Goal: Transaction & Acquisition: Download file/media

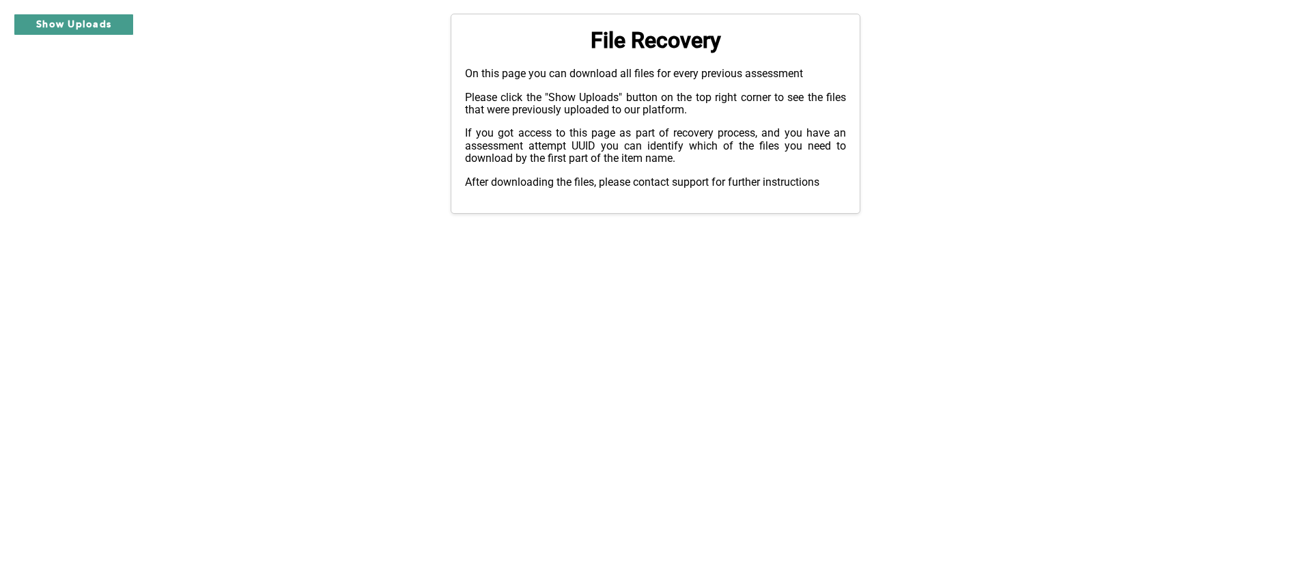
click at [112, 20] on button "Show Uploads" at bounding box center [74, 25] width 120 height 22
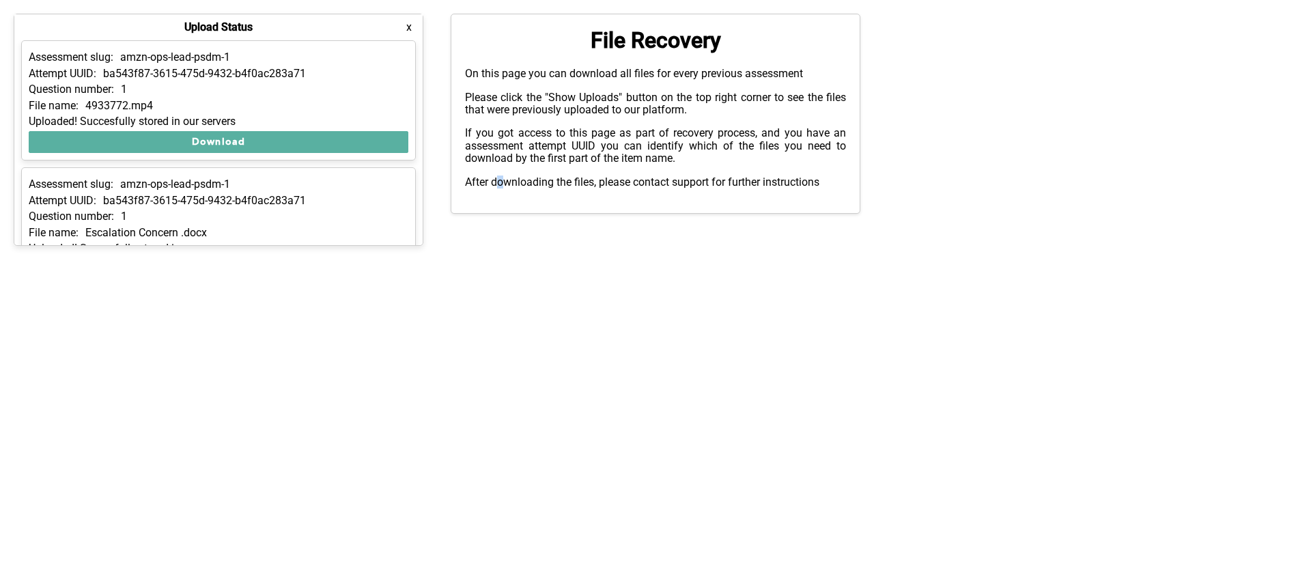
drag, startPoint x: 591, startPoint y: 324, endPoint x: 502, endPoint y: 352, distance: 93.1
click at [497, 119] on html "Show Uploads Upload Status x Assessment slug: amzn-ops-lead-psdm-1 Attempt UUID…" at bounding box center [655, 113] width 1311 height 227
drag, startPoint x: 431, startPoint y: 306, endPoint x: 324, endPoint y: 291, distance: 107.6
click at [324, 119] on html "Show Uploads Upload Status x Assessment slug: amzn-ops-lead-psdm-1 Attempt UUID…" at bounding box center [655, 113] width 1311 height 227
drag, startPoint x: 326, startPoint y: 320, endPoint x: 939, endPoint y: 423, distance: 621.7
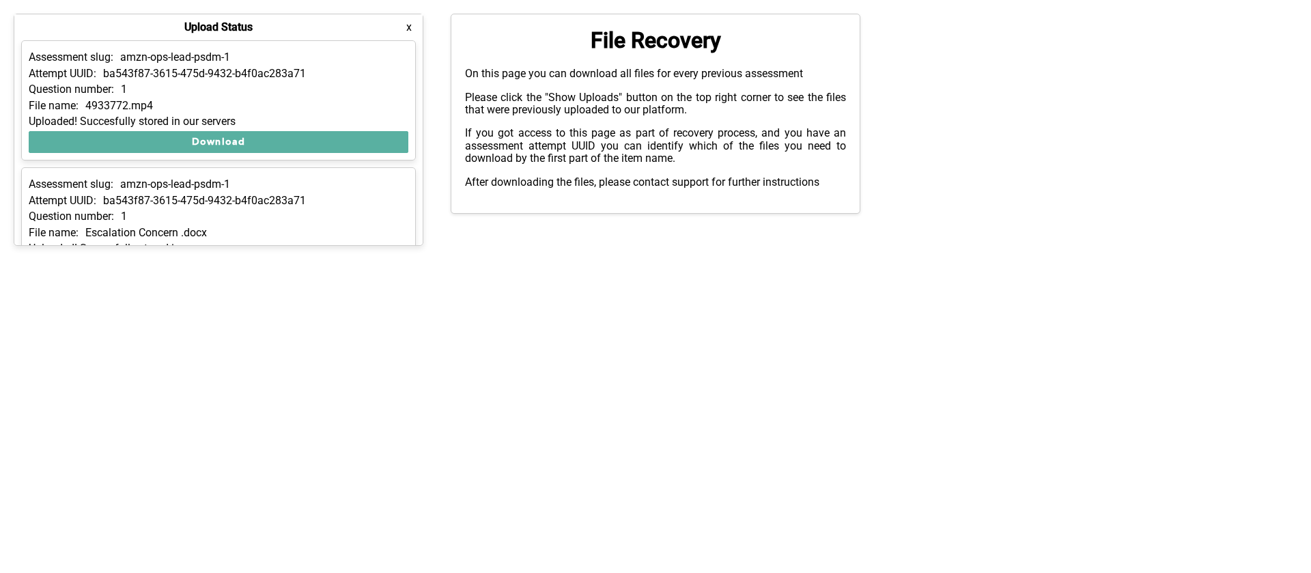
click at [497, 119] on html "Show Uploads Upload Status x Assessment slug: amzn-ops-lead-psdm-1 Attempt UUID…" at bounding box center [655, 113] width 1311 height 227
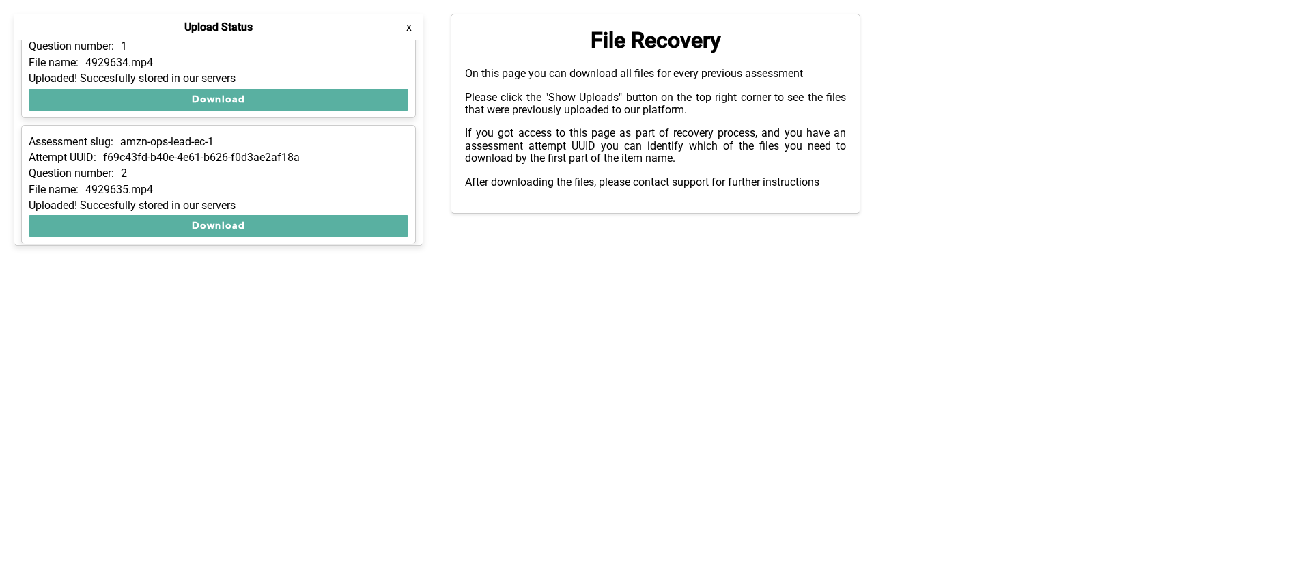
scroll to position [2588, 0]
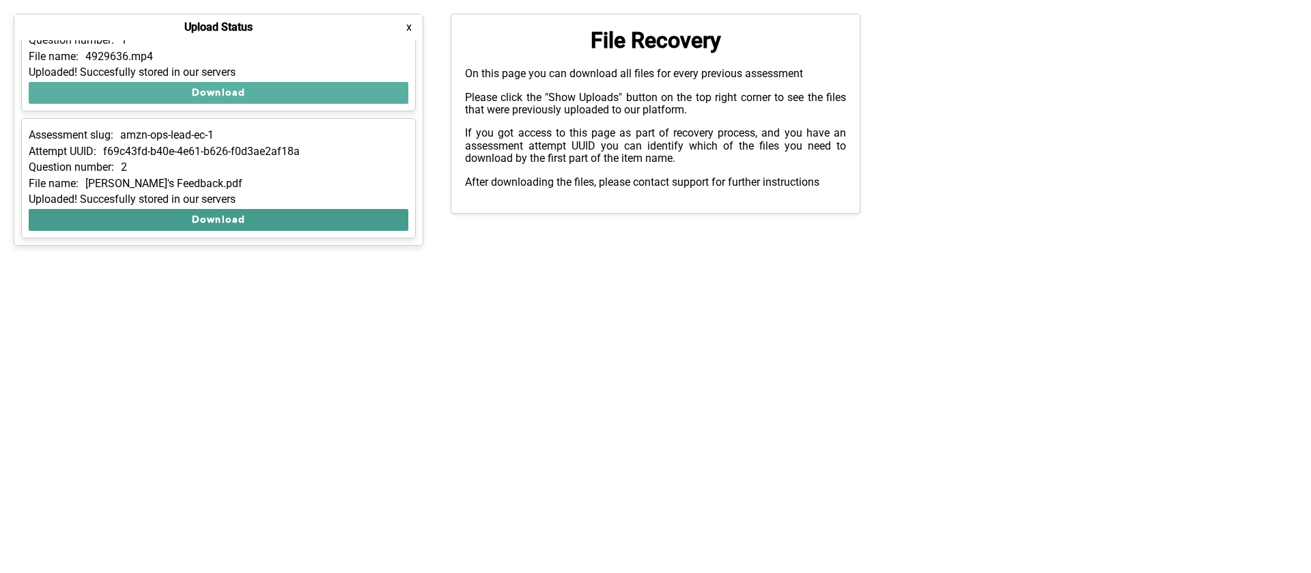
click at [109, 119] on button "Download" at bounding box center [219, 220] width 380 height 22
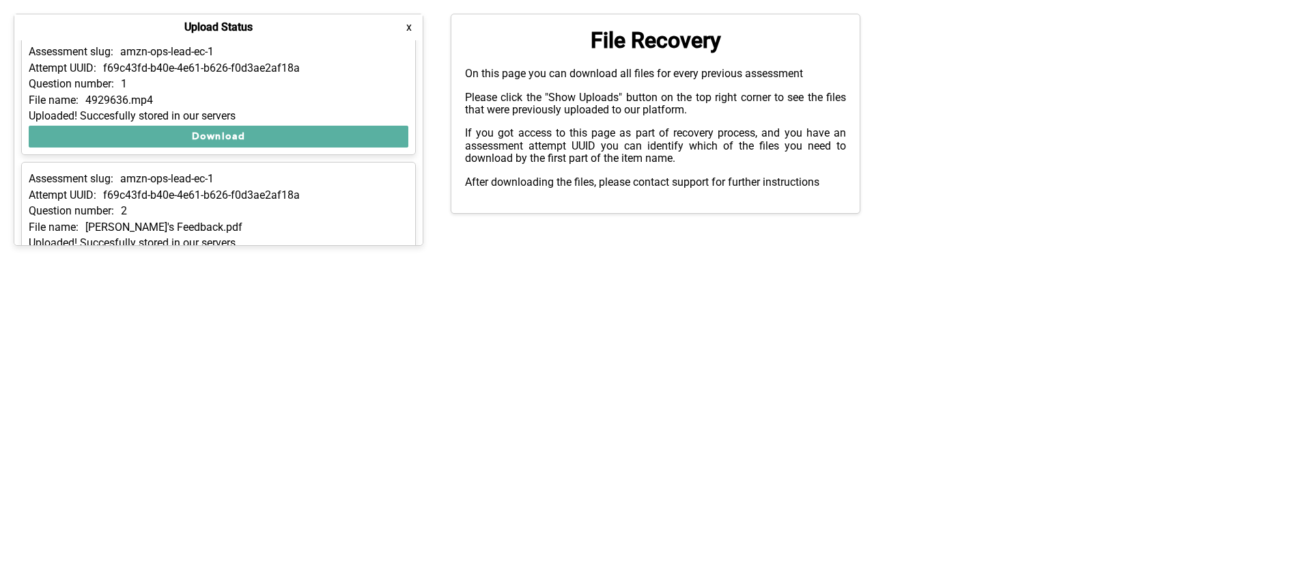
scroll to position [2521, 0]
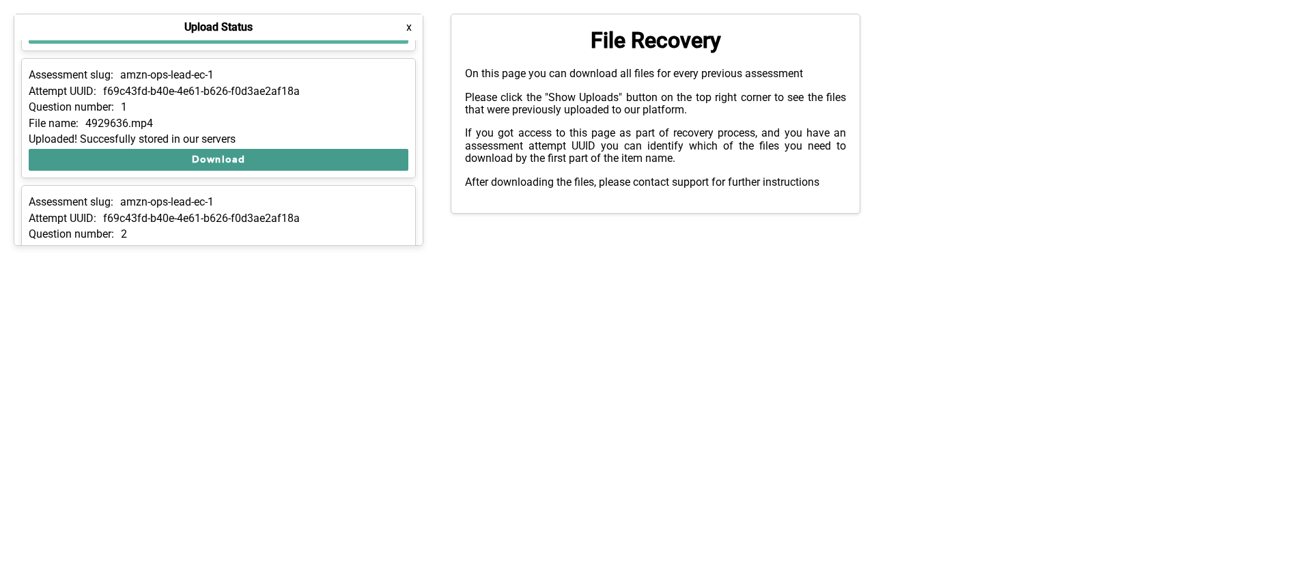
click at [107, 119] on button "Download" at bounding box center [219, 160] width 380 height 22
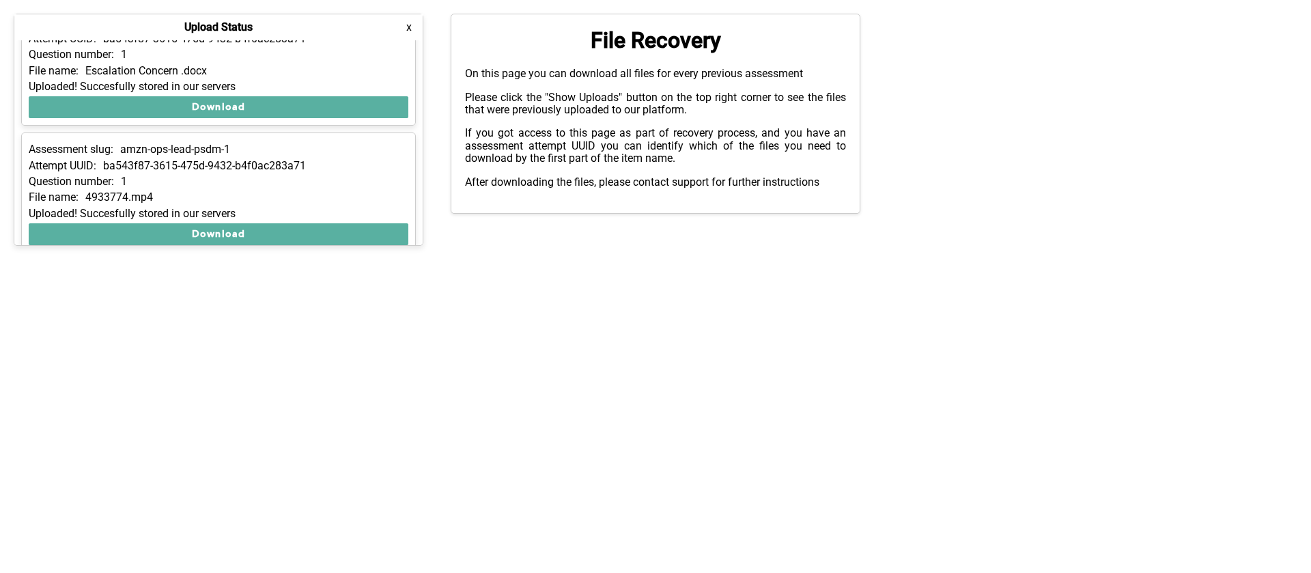
scroll to position [0, 0]
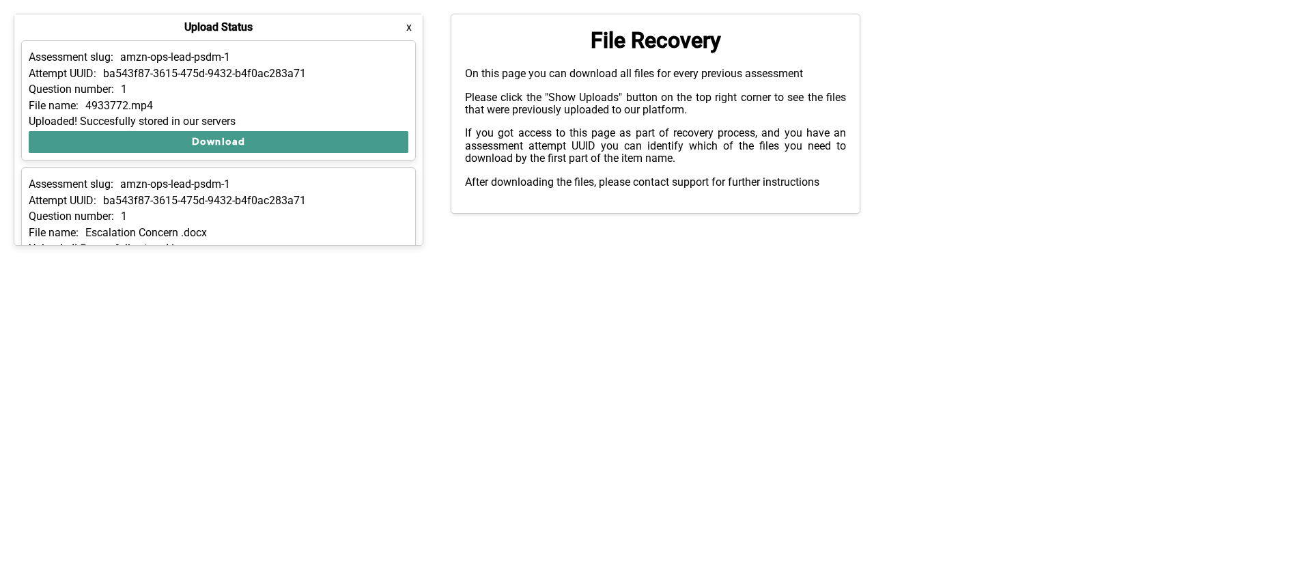
click at [92, 119] on button "Download" at bounding box center [219, 142] width 380 height 22
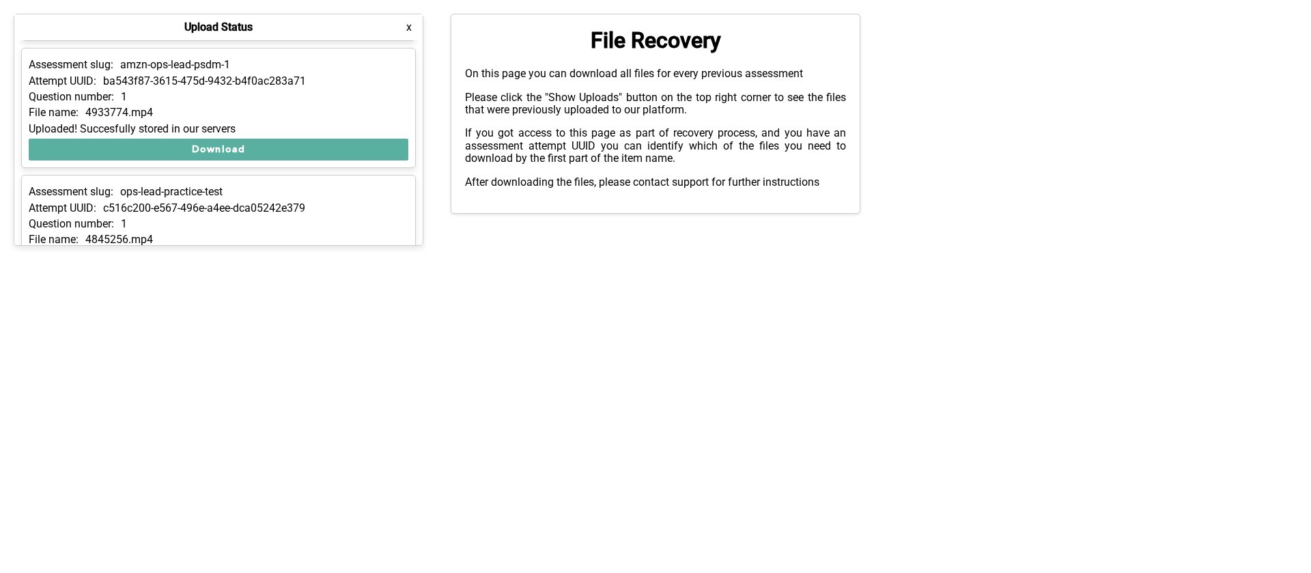
scroll to position [254, 0]
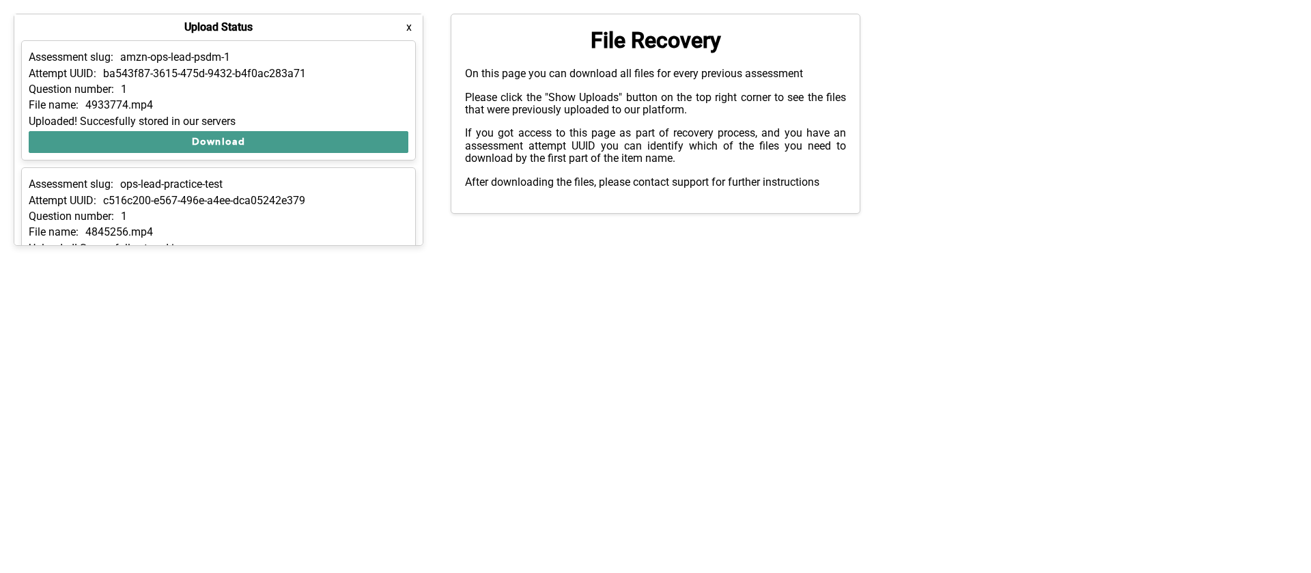
click at [143, 119] on button "Download" at bounding box center [219, 142] width 380 height 22
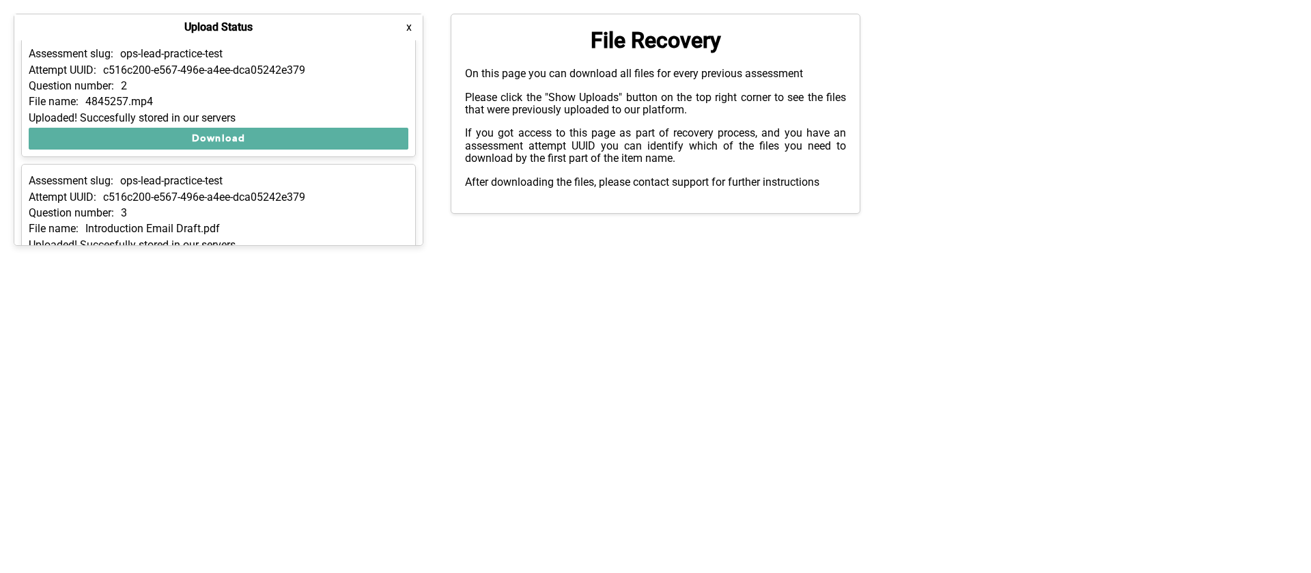
scroll to position [524, 0]
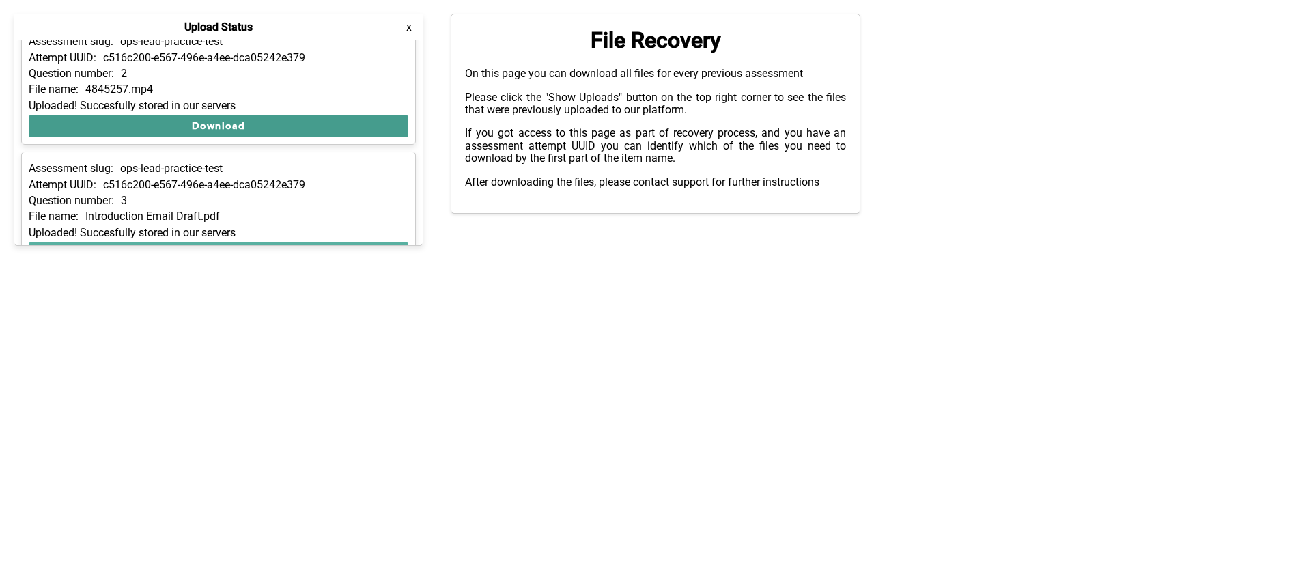
click at [145, 119] on button "Download" at bounding box center [219, 126] width 380 height 22
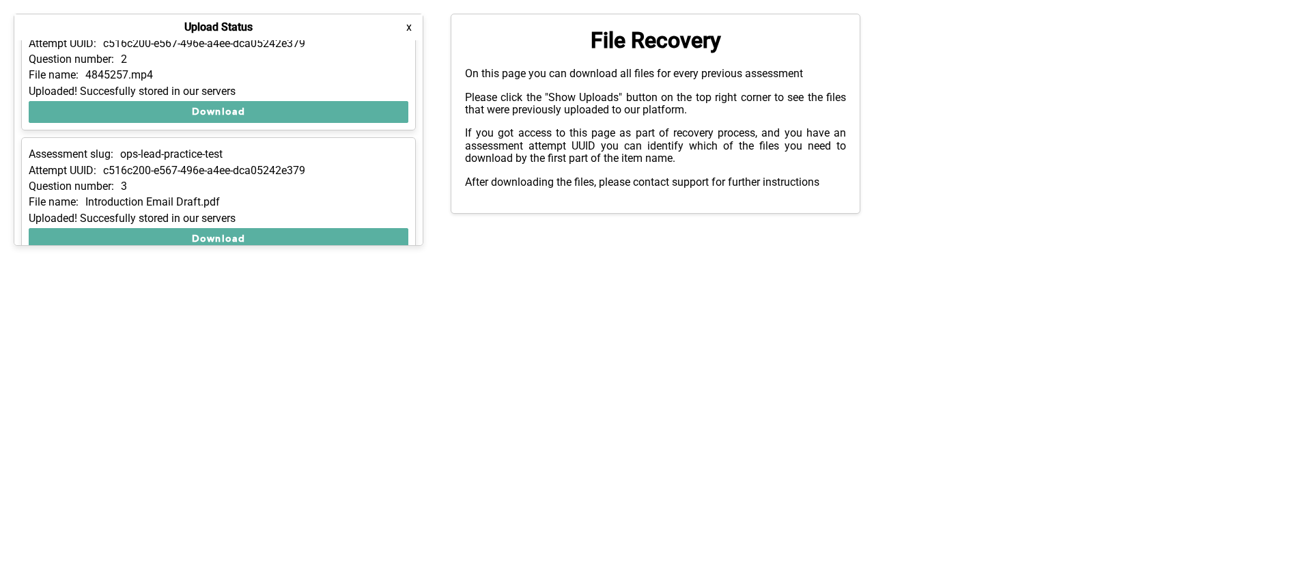
scroll to position [657, 0]
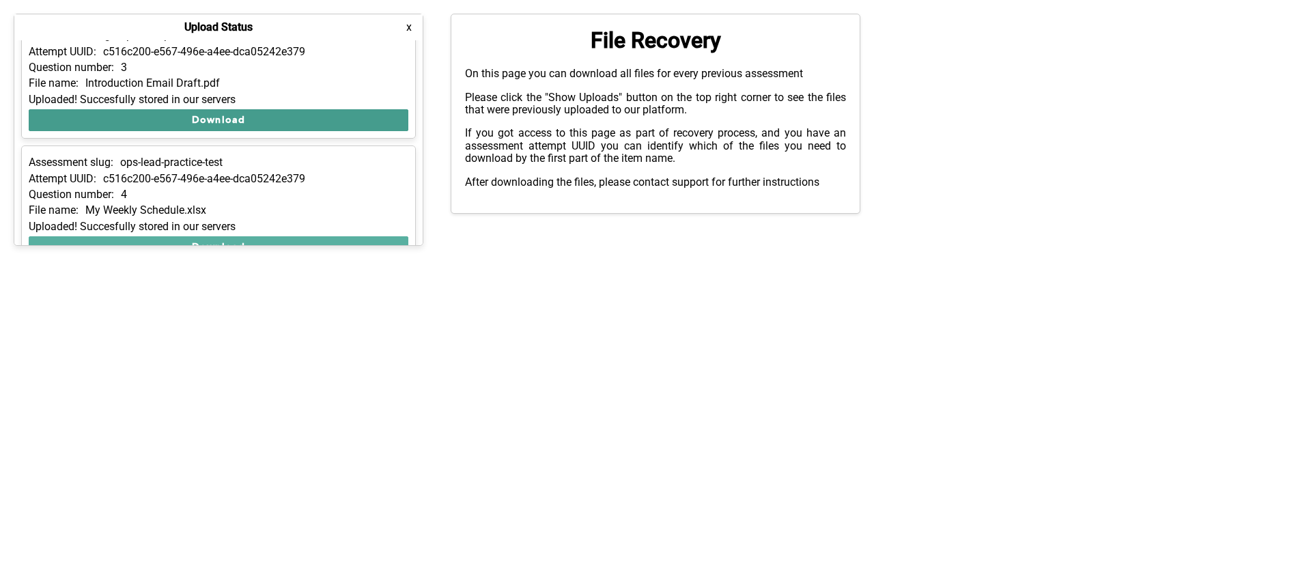
click at [154, 119] on button "Download" at bounding box center [219, 120] width 380 height 22
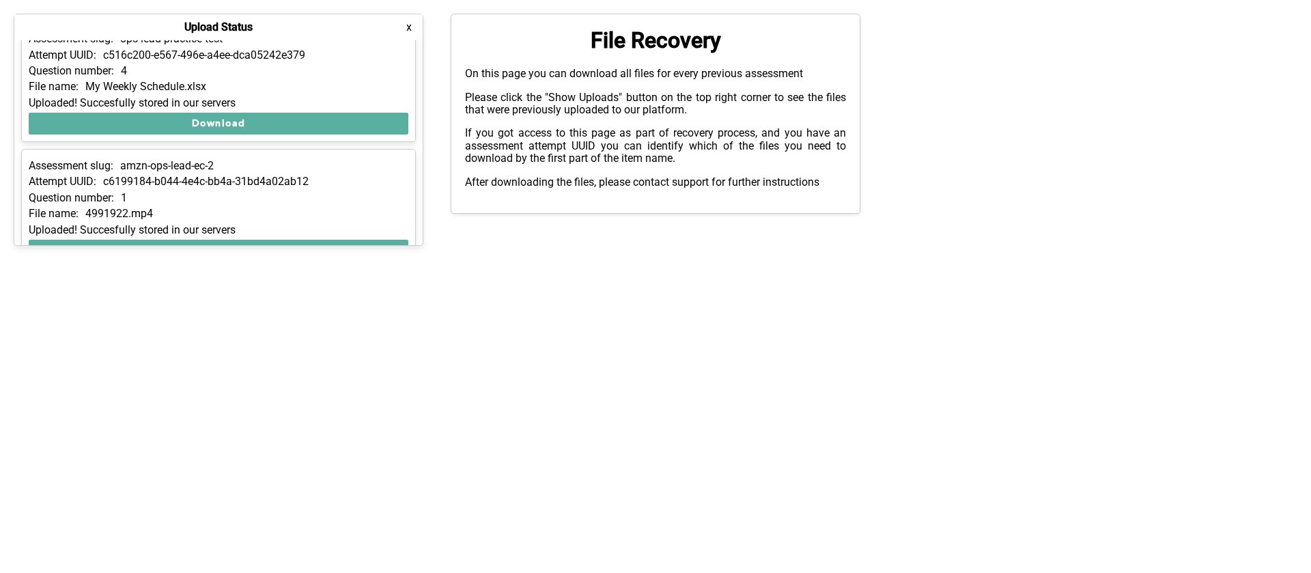
scroll to position [804, 0]
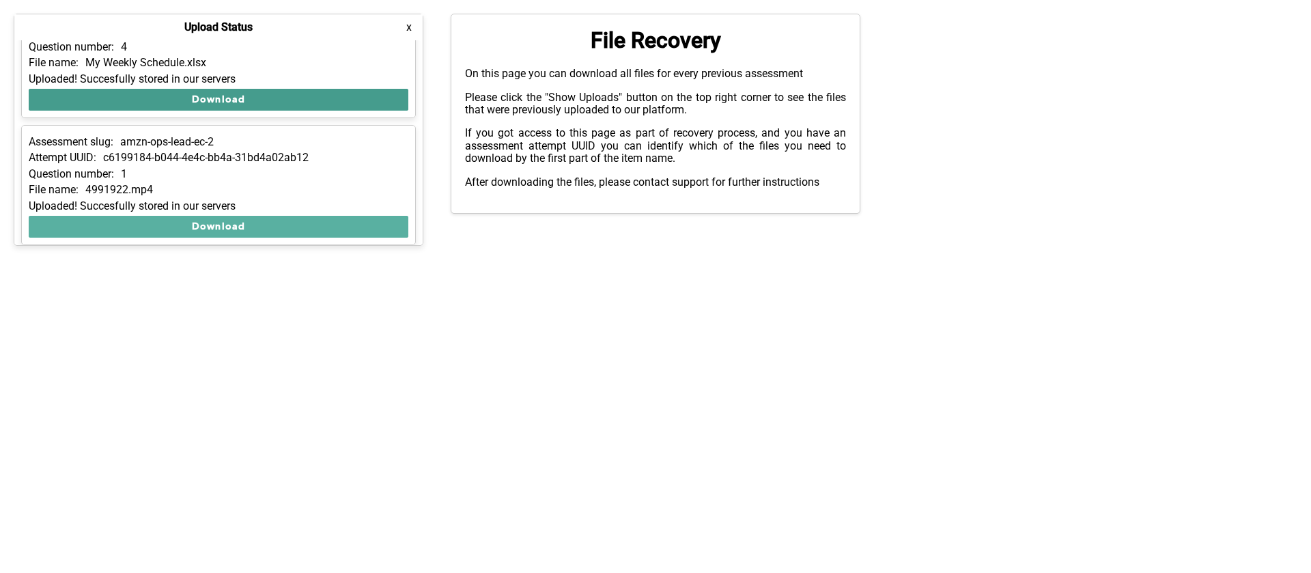
click at [147, 104] on button "Download" at bounding box center [219, 100] width 380 height 22
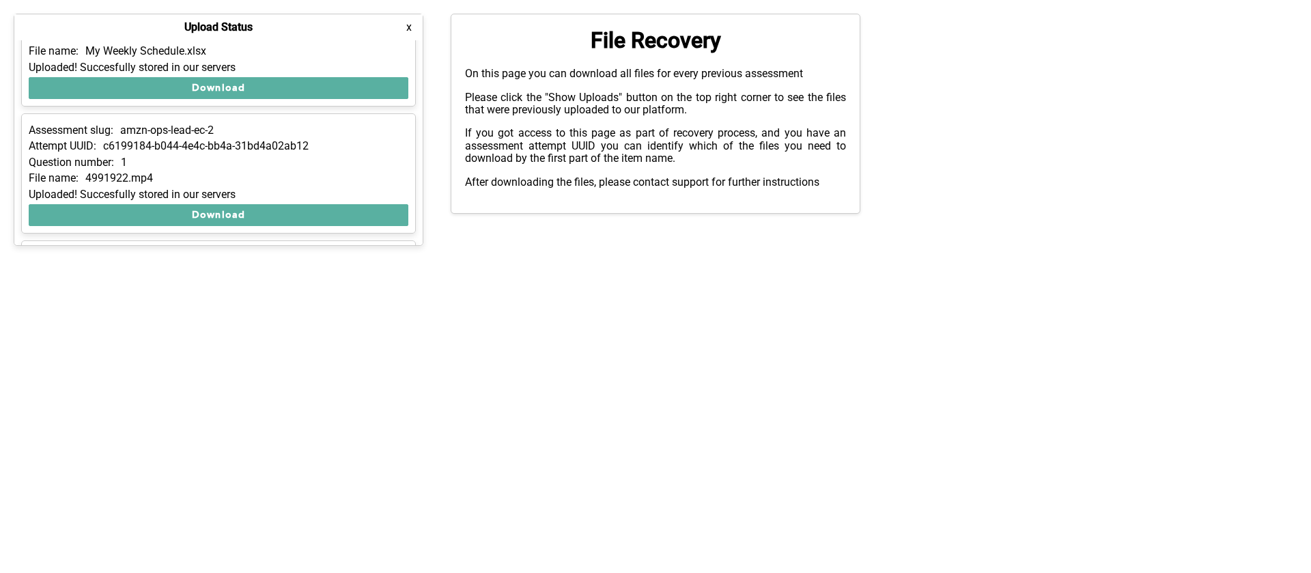
scroll to position [882, 0]
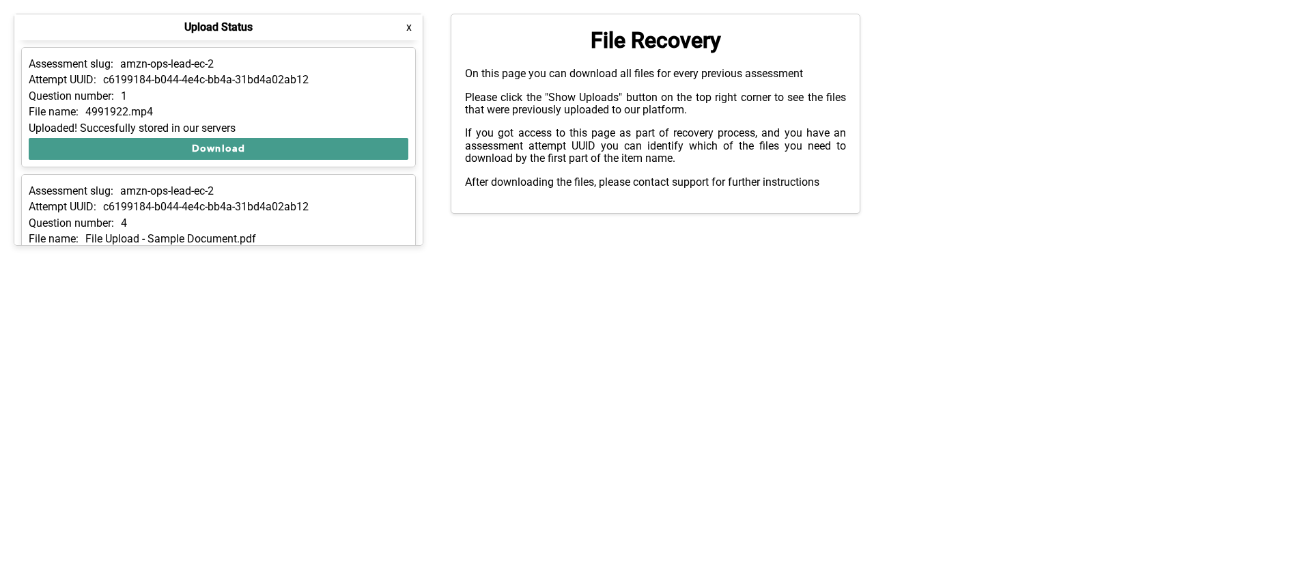
click at [140, 119] on button "Download" at bounding box center [219, 149] width 380 height 22
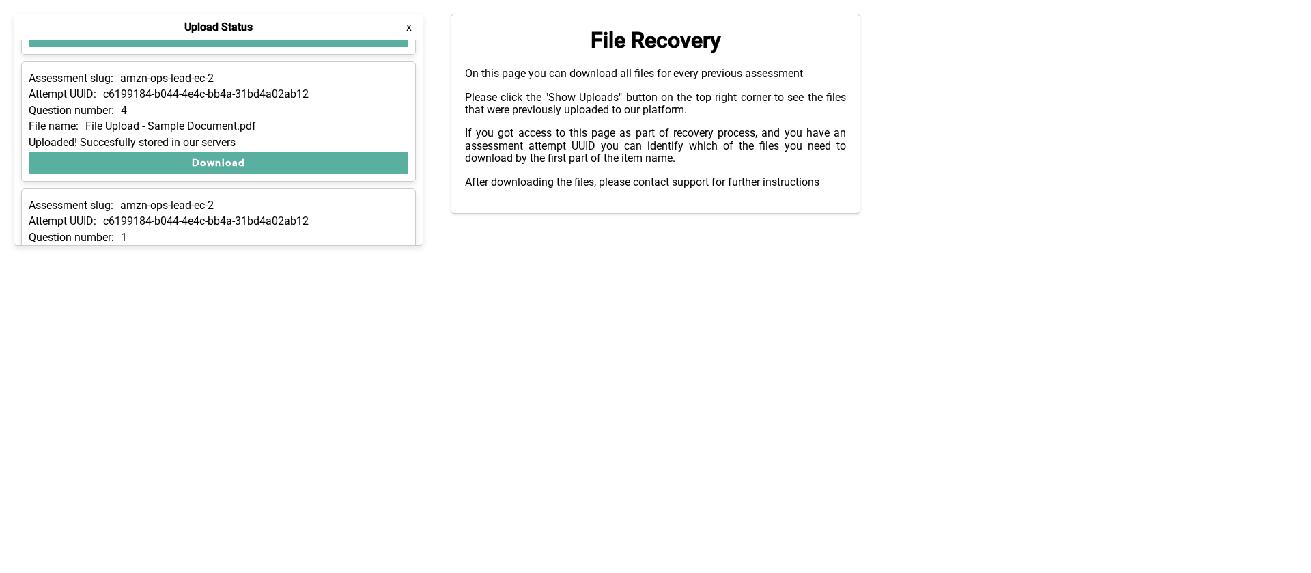
scroll to position [1043, 0]
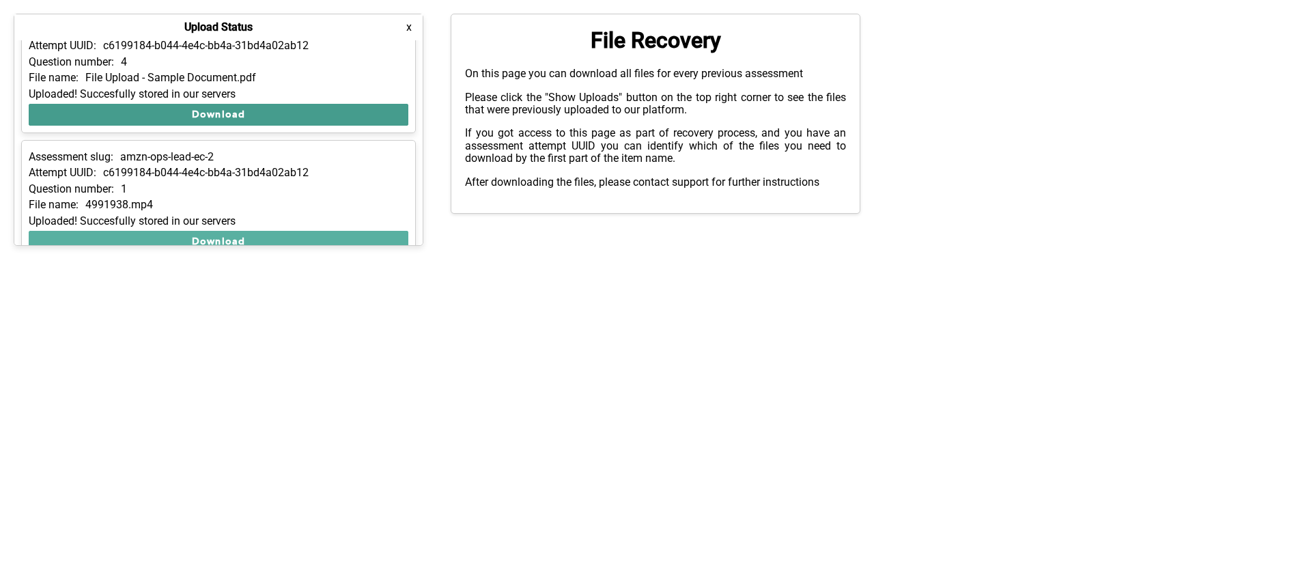
click at [132, 115] on button "Download" at bounding box center [219, 115] width 380 height 22
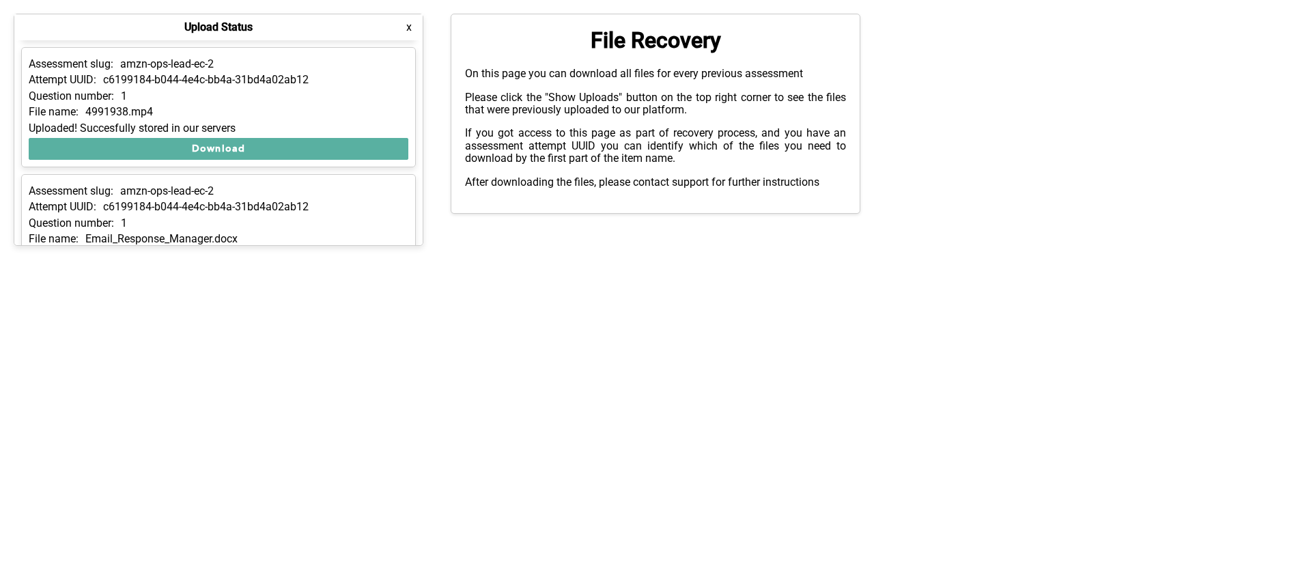
scroll to position [1157, 0]
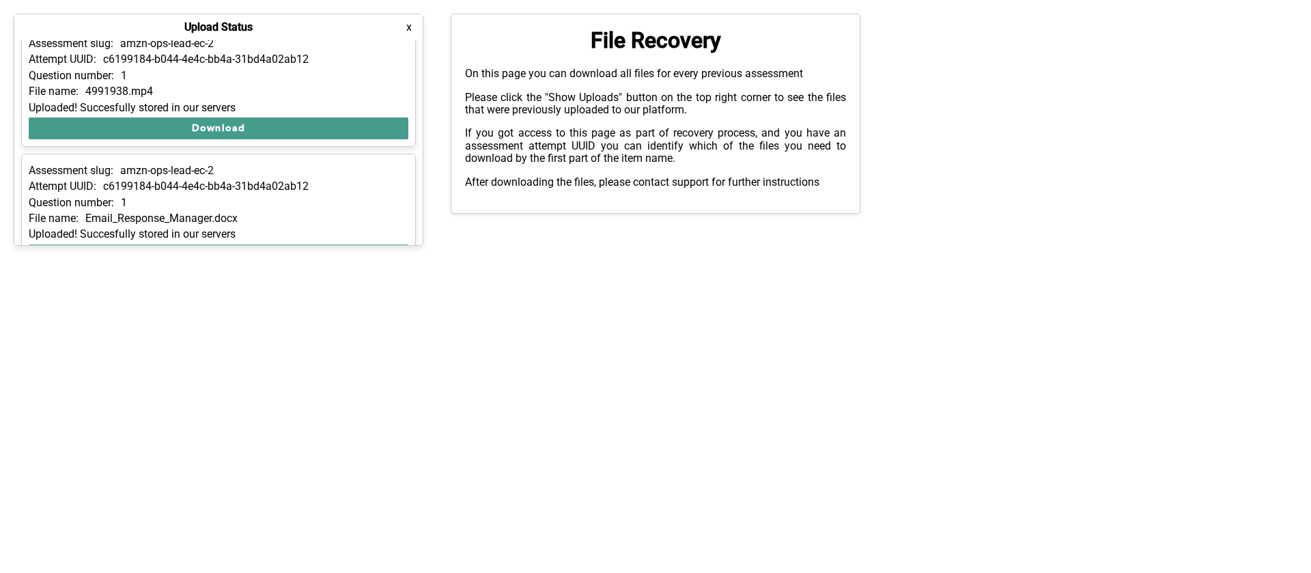
click at [142, 119] on button "Download" at bounding box center [219, 128] width 380 height 22
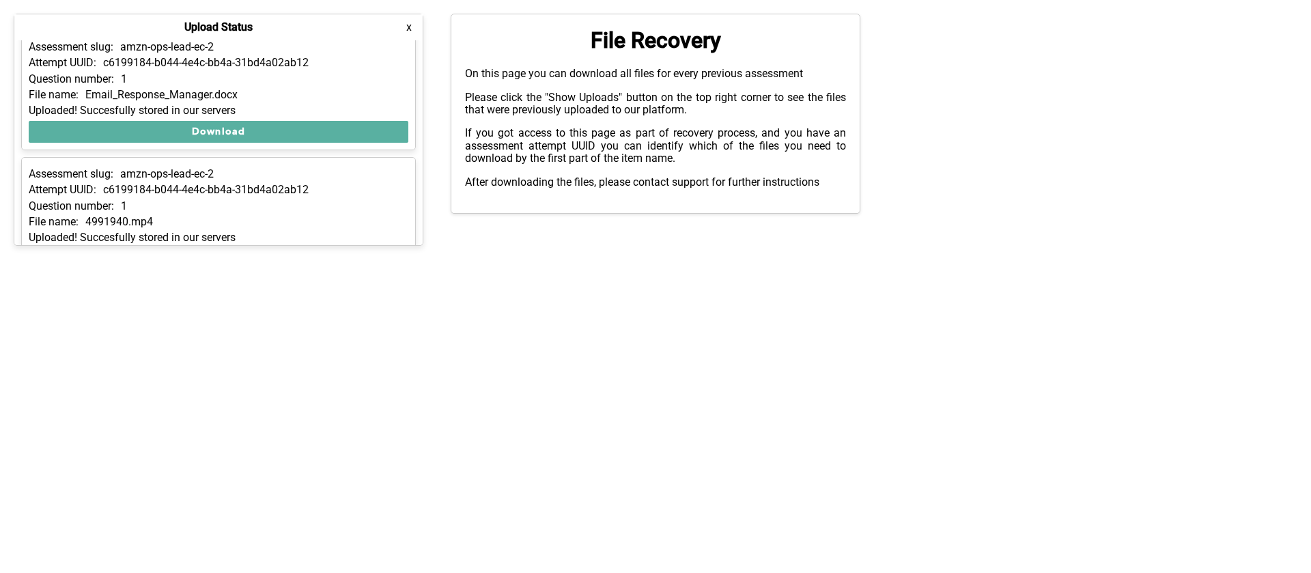
scroll to position [1308, 0]
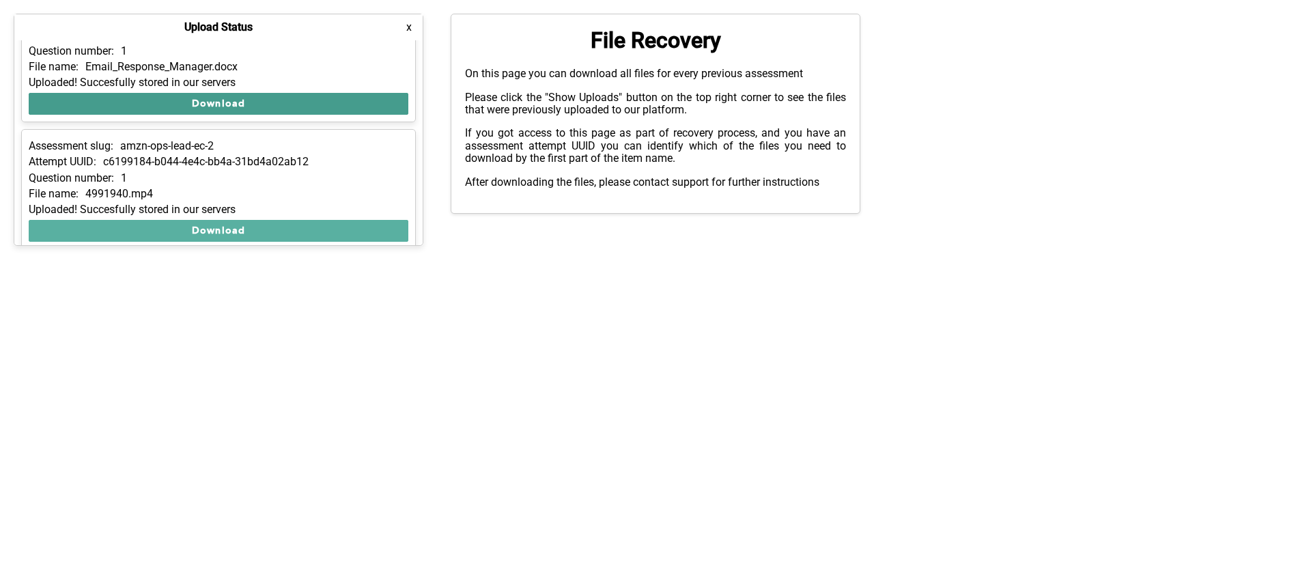
click at [138, 107] on button "Download" at bounding box center [219, 104] width 380 height 22
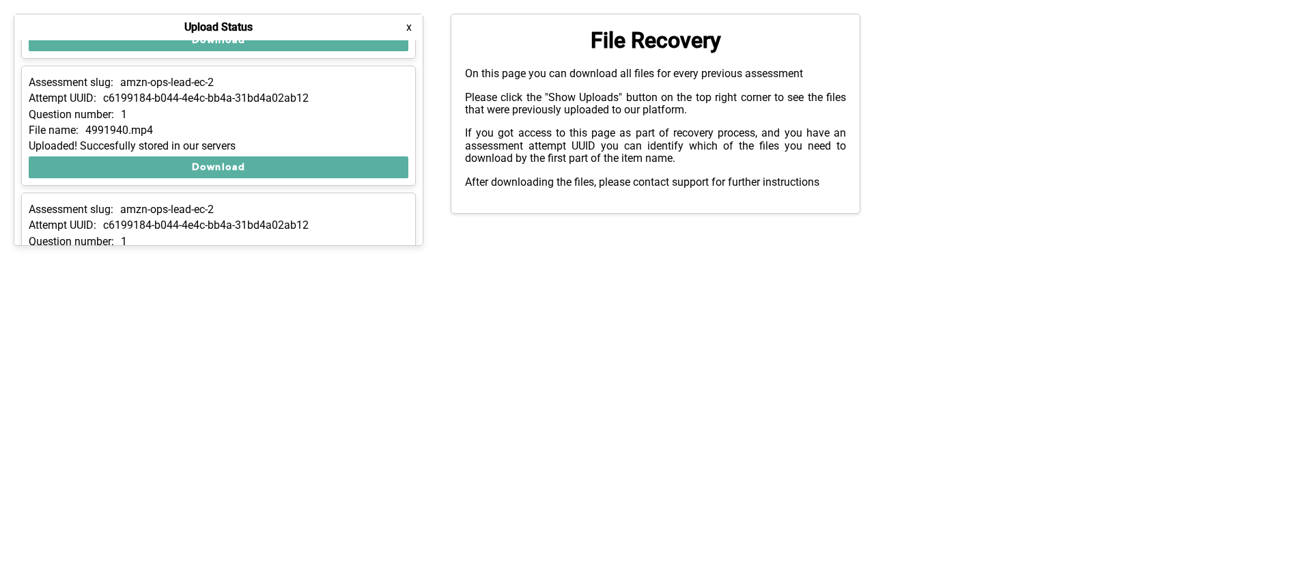
scroll to position [1402, 0]
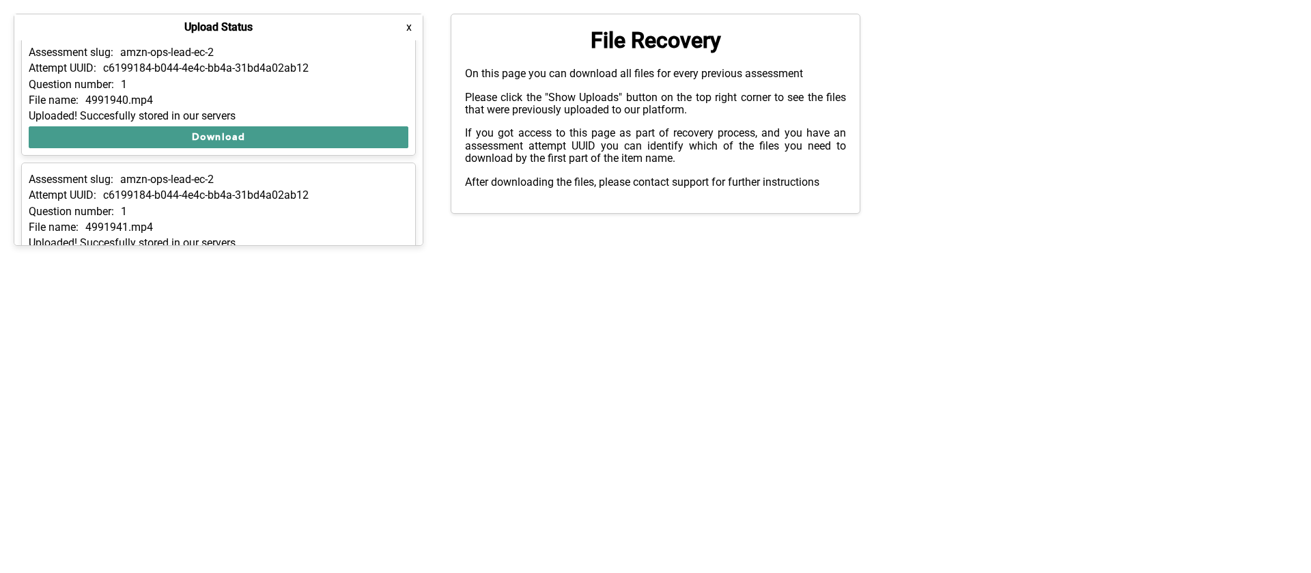
click at [132, 119] on button "Download" at bounding box center [219, 137] width 380 height 22
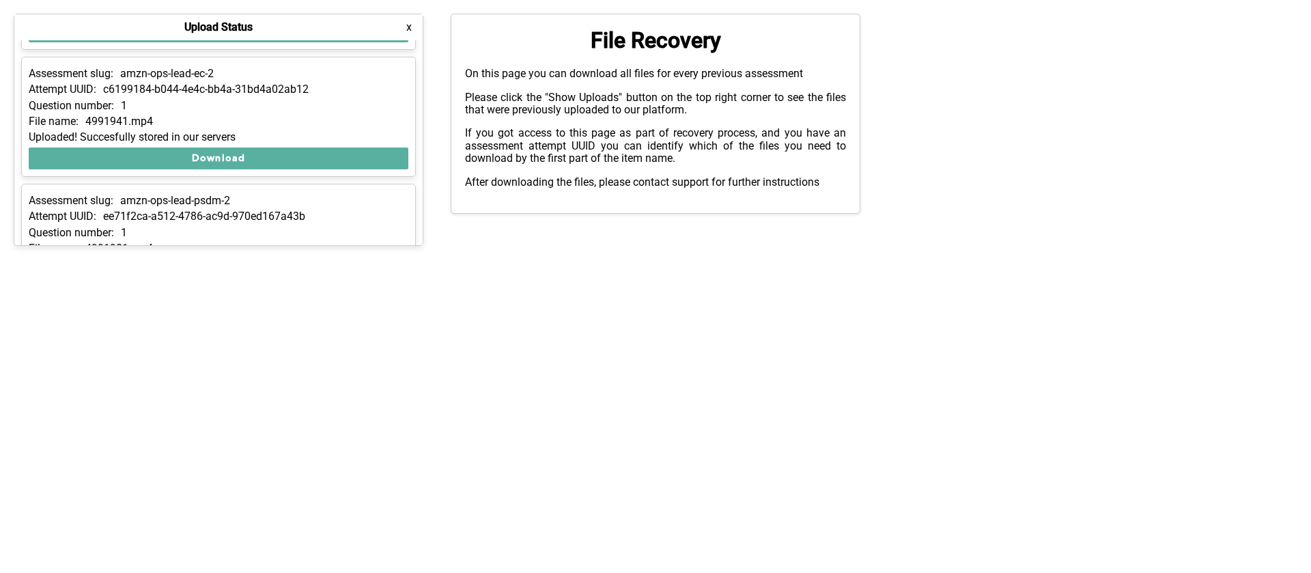
scroll to position [1523, 0]
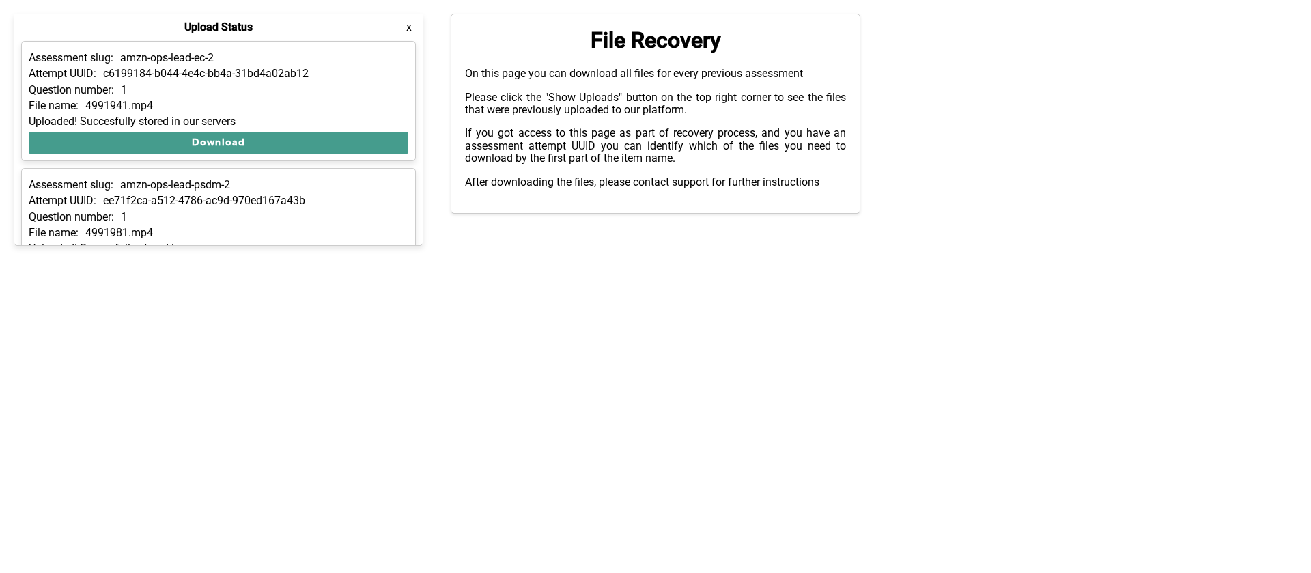
click at [134, 119] on button "Download" at bounding box center [219, 143] width 380 height 22
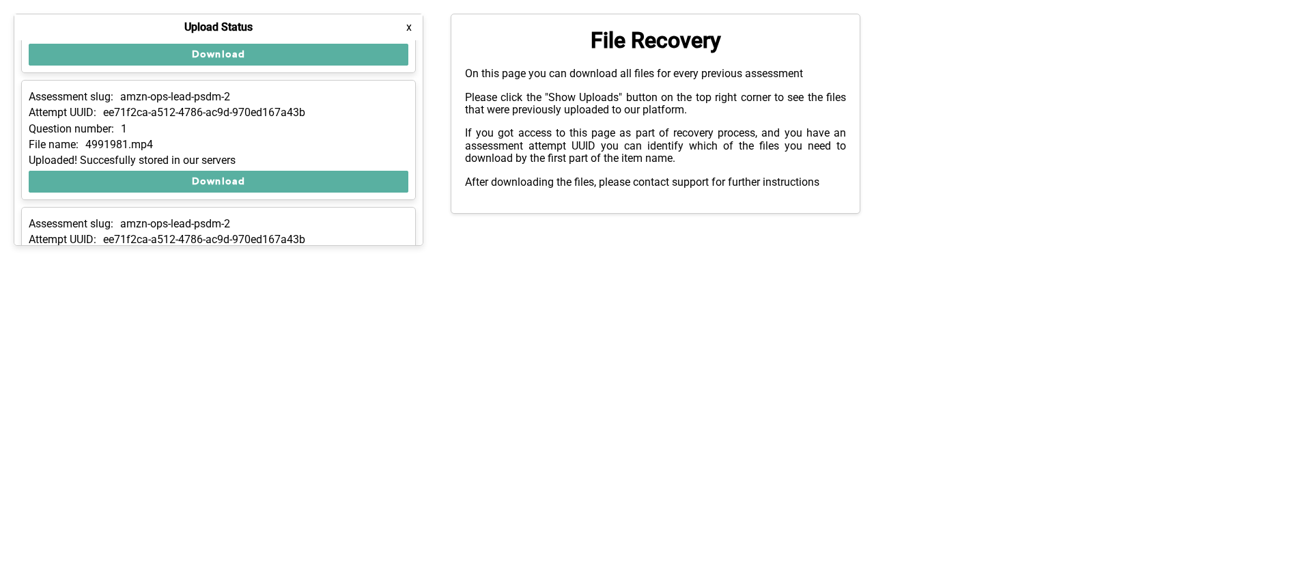
scroll to position [1646, 0]
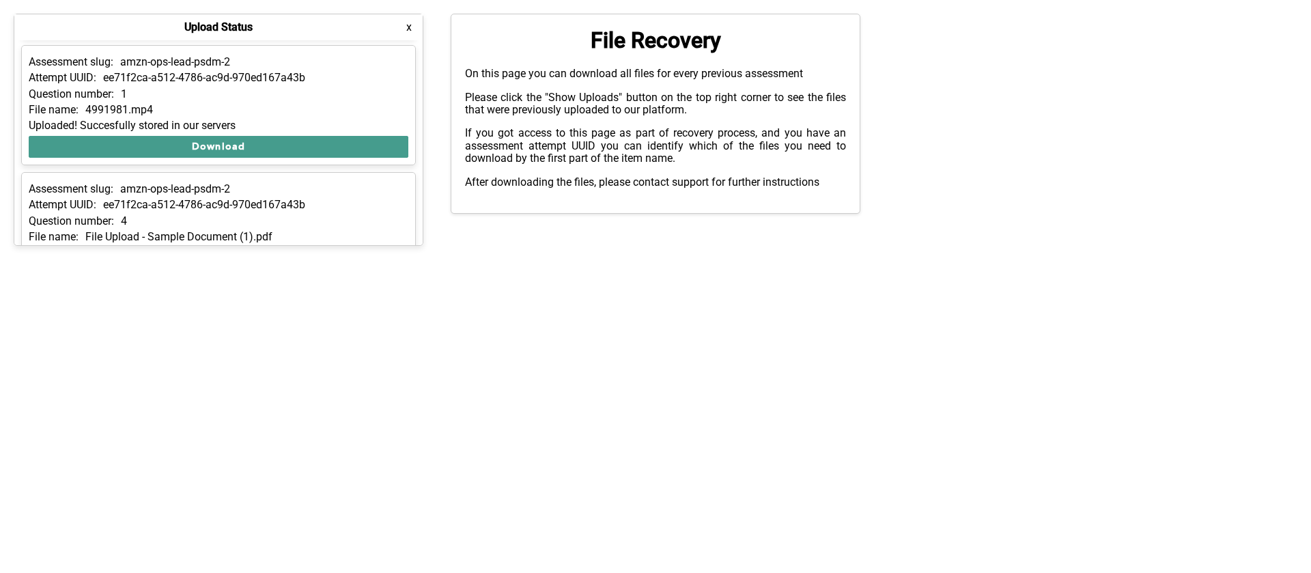
click at [93, 119] on button "Download" at bounding box center [219, 147] width 380 height 22
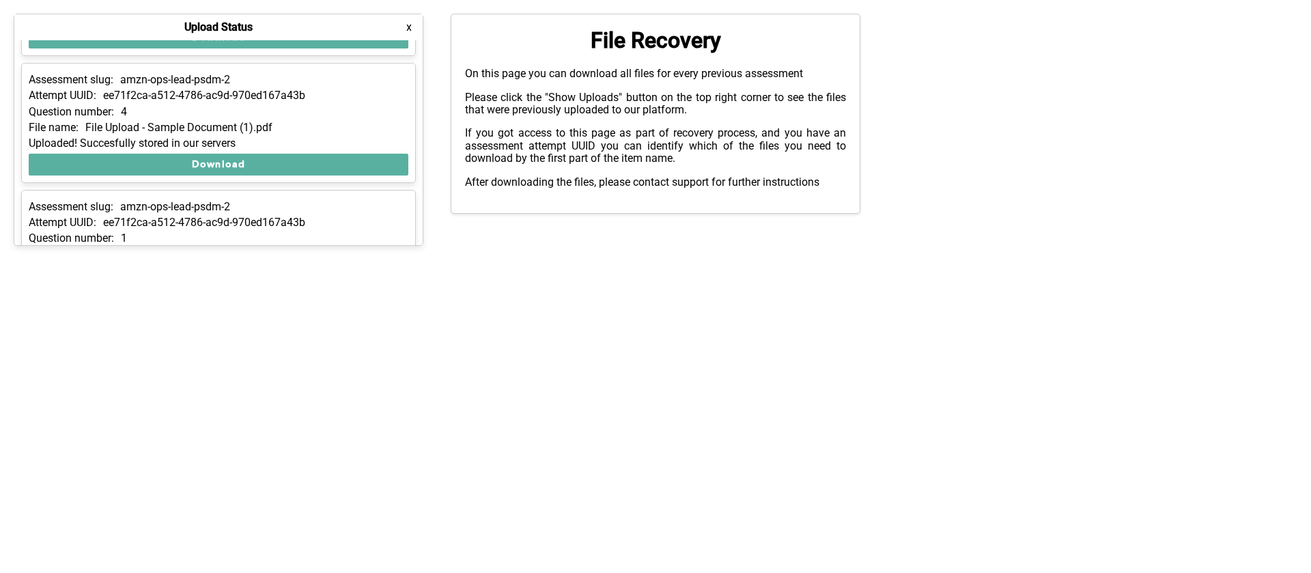
scroll to position [1757, 0]
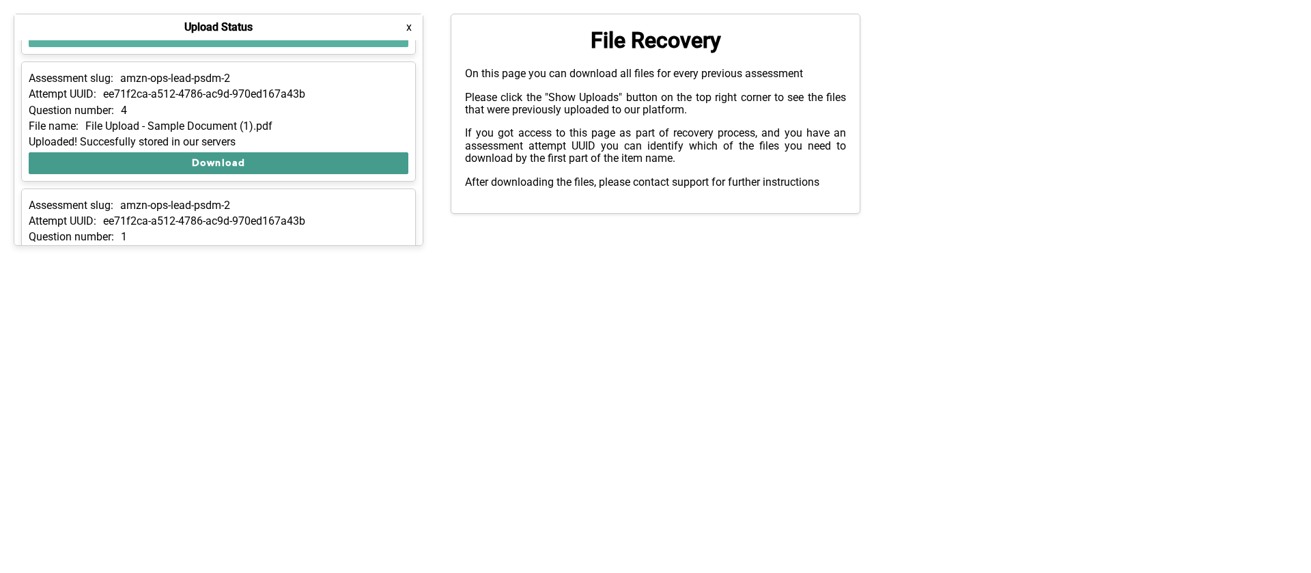
click at [81, 119] on button "Download" at bounding box center [219, 163] width 380 height 22
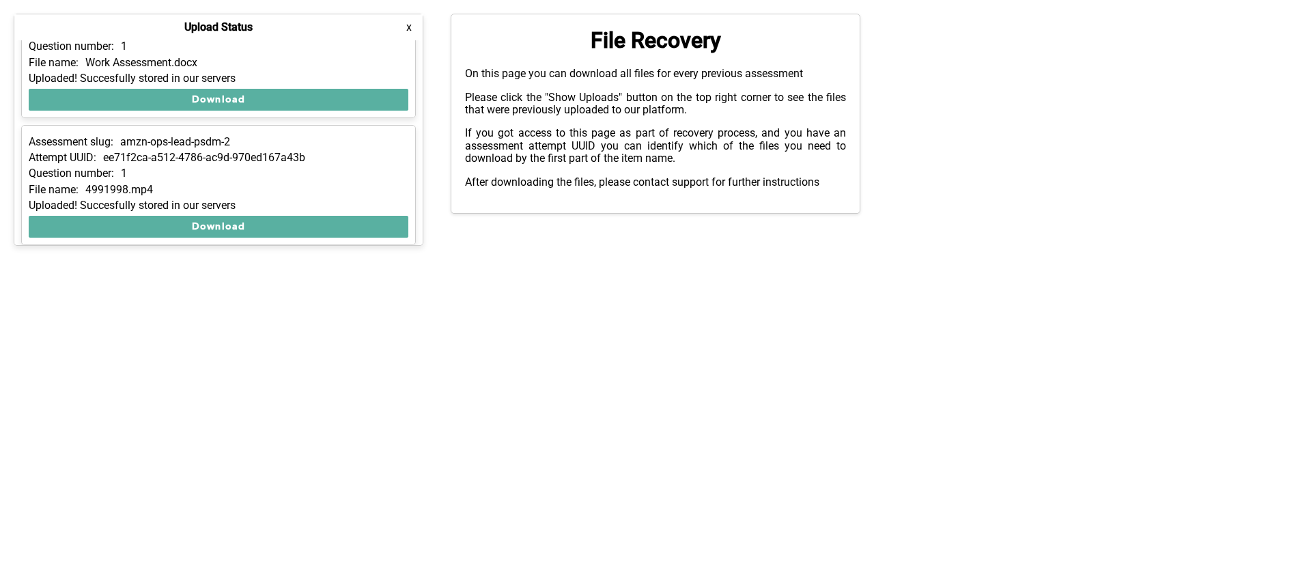
scroll to position [1949, 0]
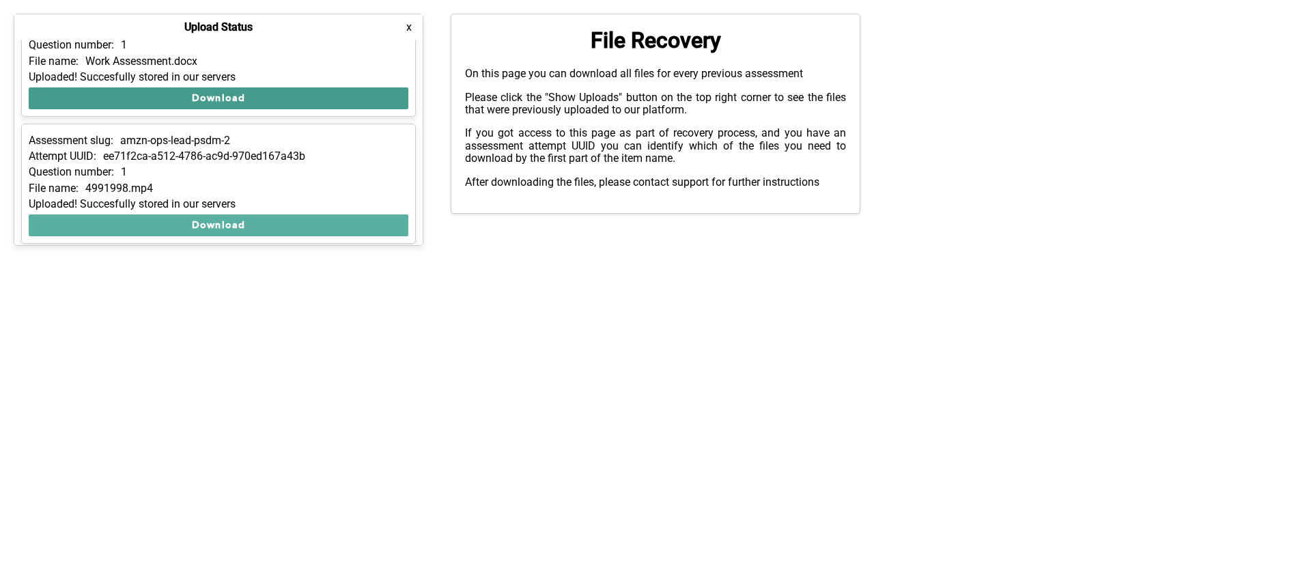
click at [111, 107] on button "Download" at bounding box center [219, 98] width 380 height 22
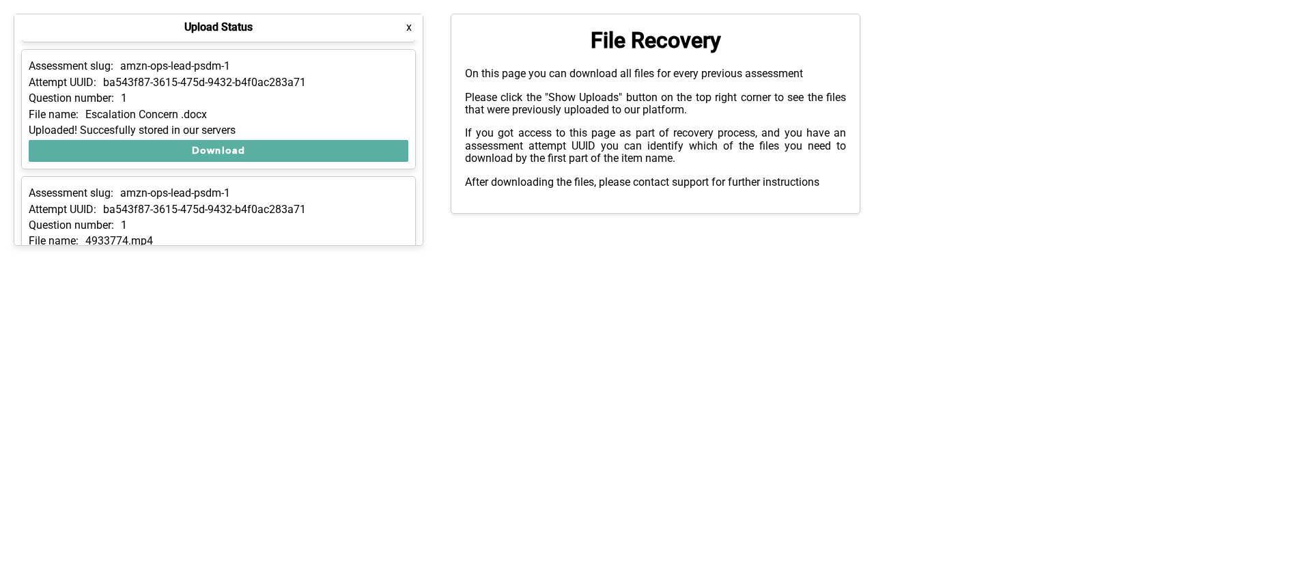
scroll to position [120, 0]
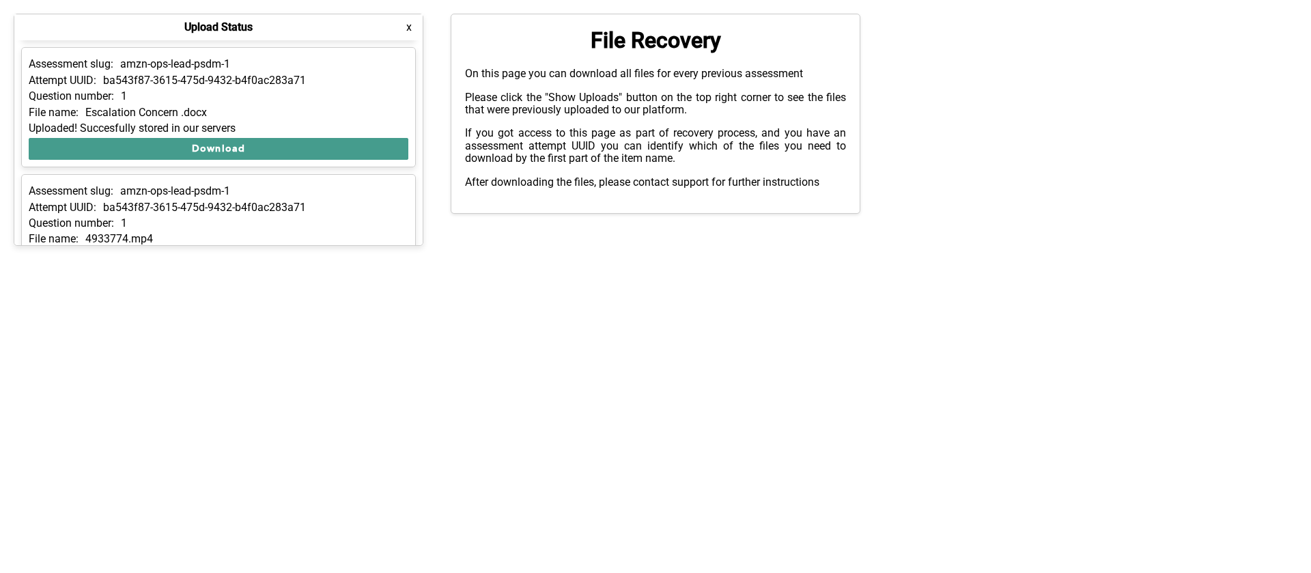
click at [119, 119] on button "Download" at bounding box center [219, 149] width 380 height 22
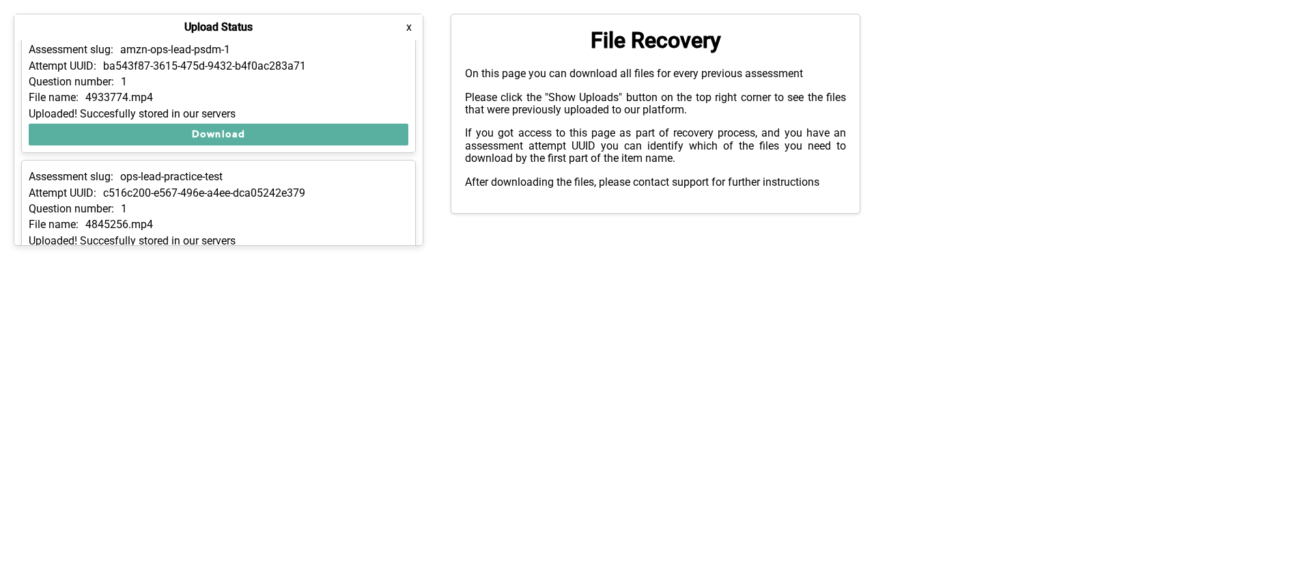
scroll to position [266, 0]
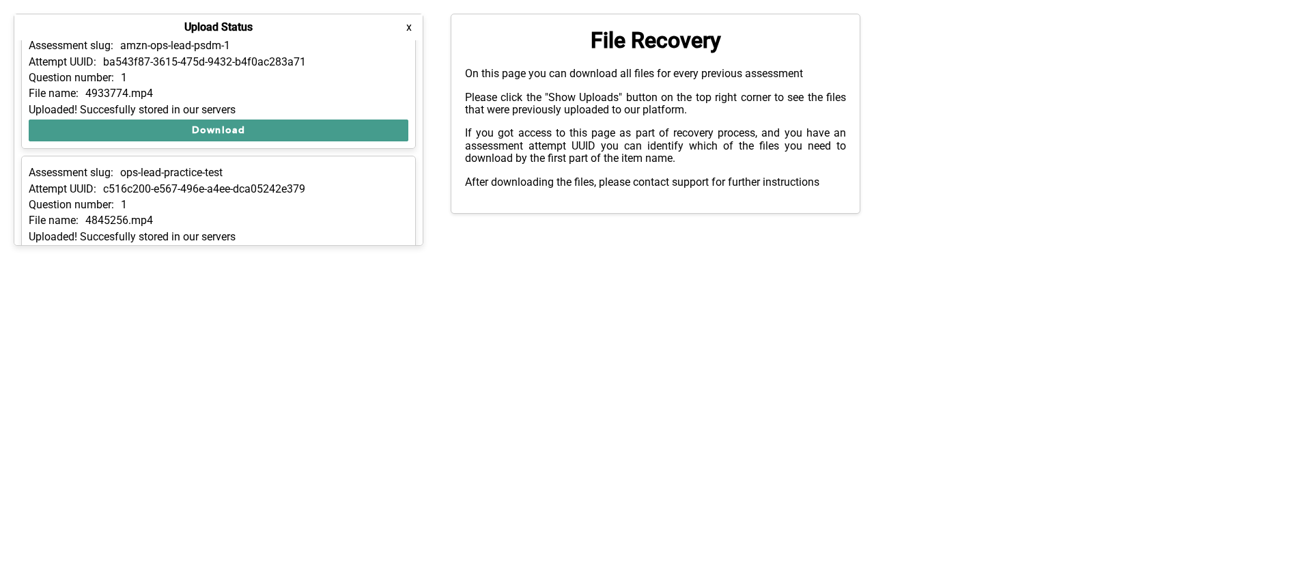
click at [131, 119] on button "Download" at bounding box center [219, 130] width 380 height 22
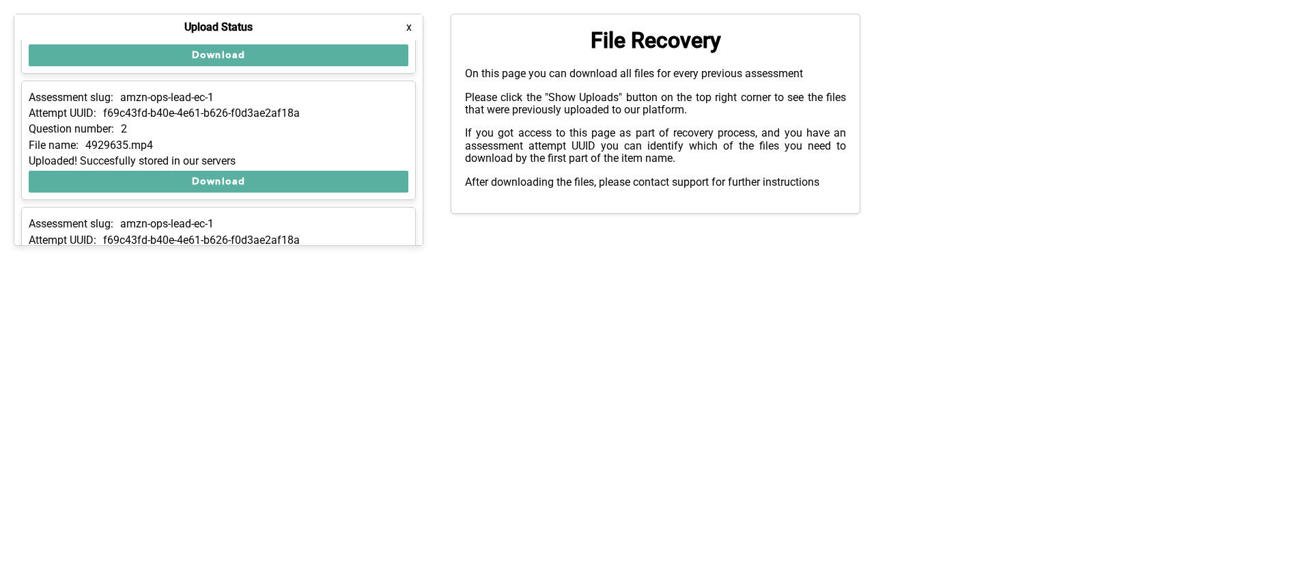
scroll to position [2588, 0]
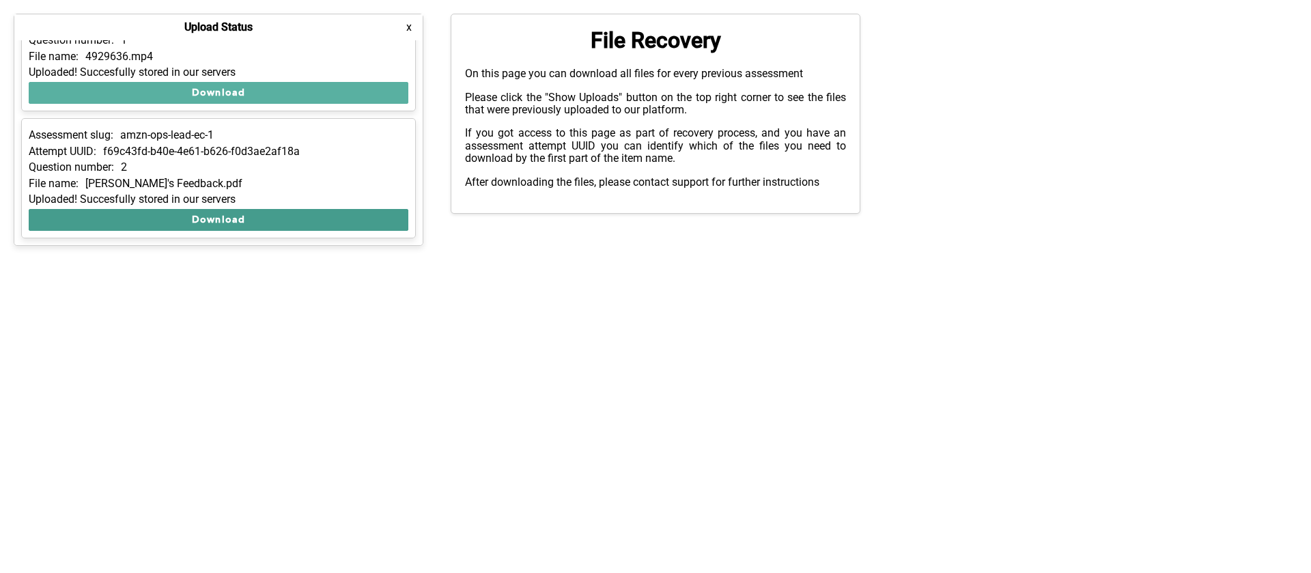
click at [89, 119] on button "Download" at bounding box center [219, 220] width 380 height 22
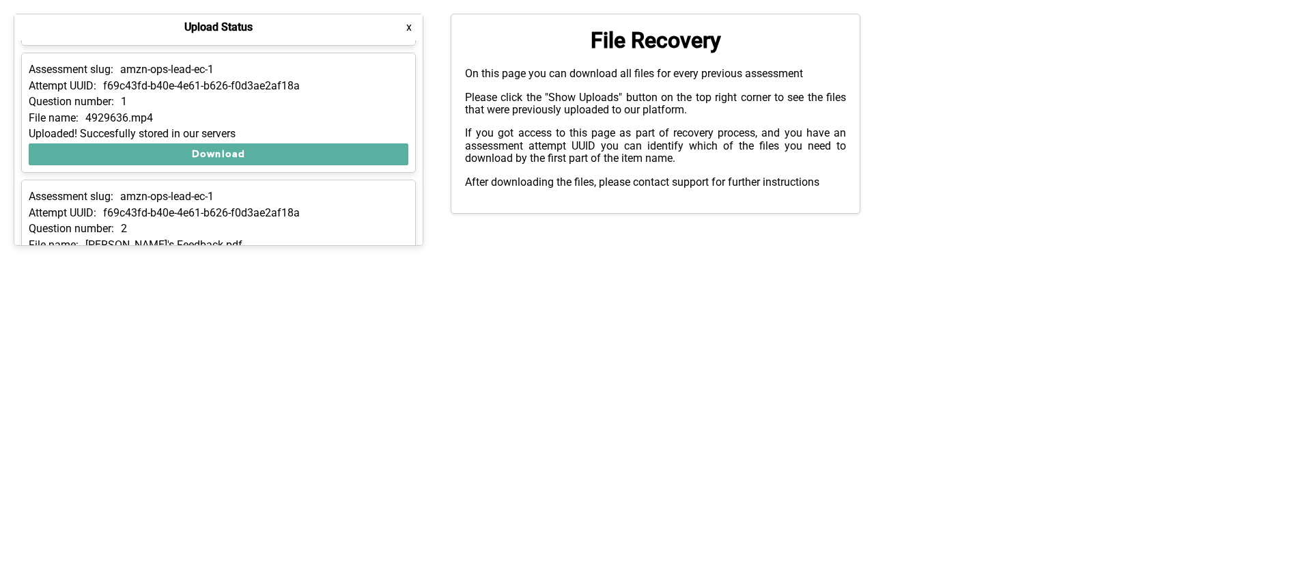
scroll to position [2526, 0]
click at [176, 119] on button "Download" at bounding box center [219, 155] width 380 height 22
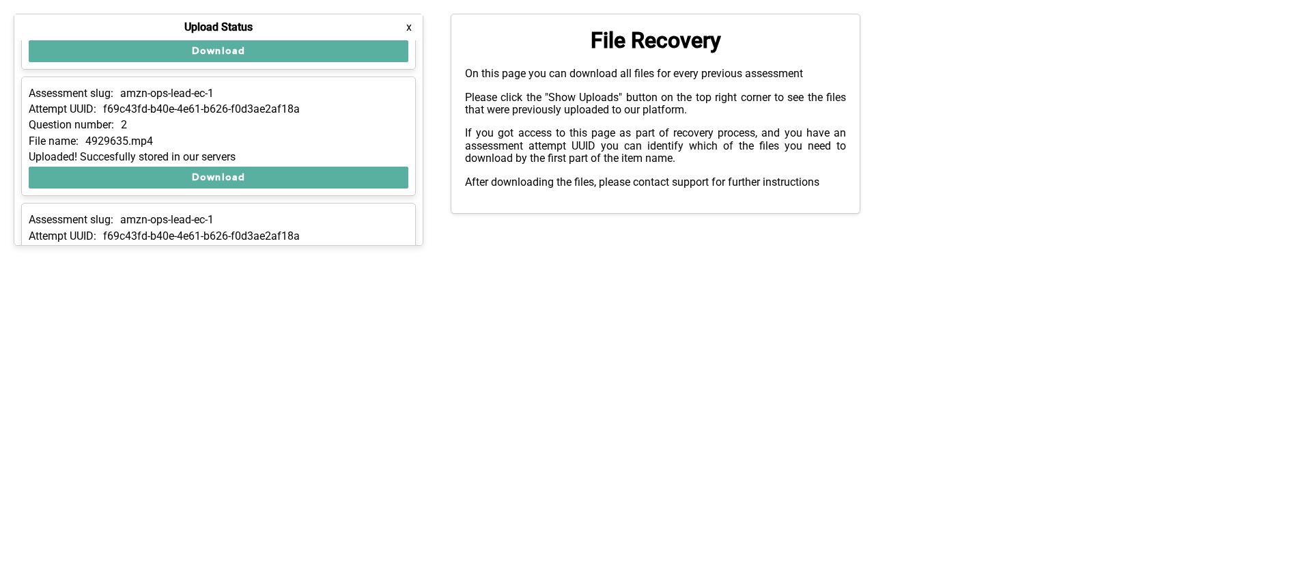
scroll to position [2379, 0]
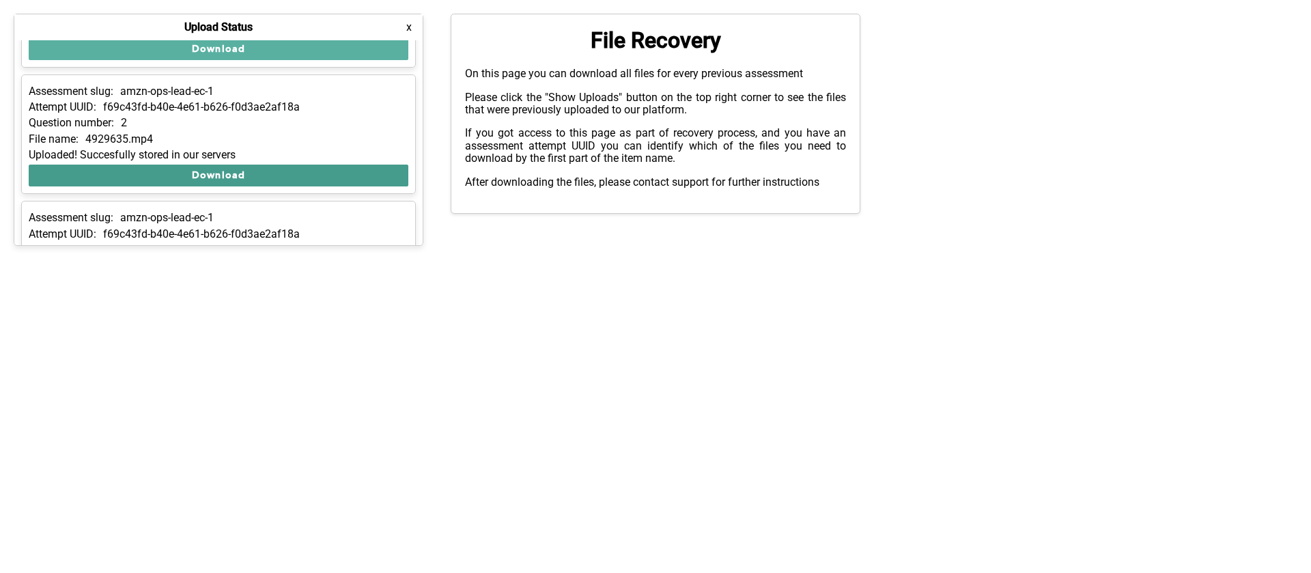
click at [129, 119] on button "Download" at bounding box center [219, 176] width 380 height 22
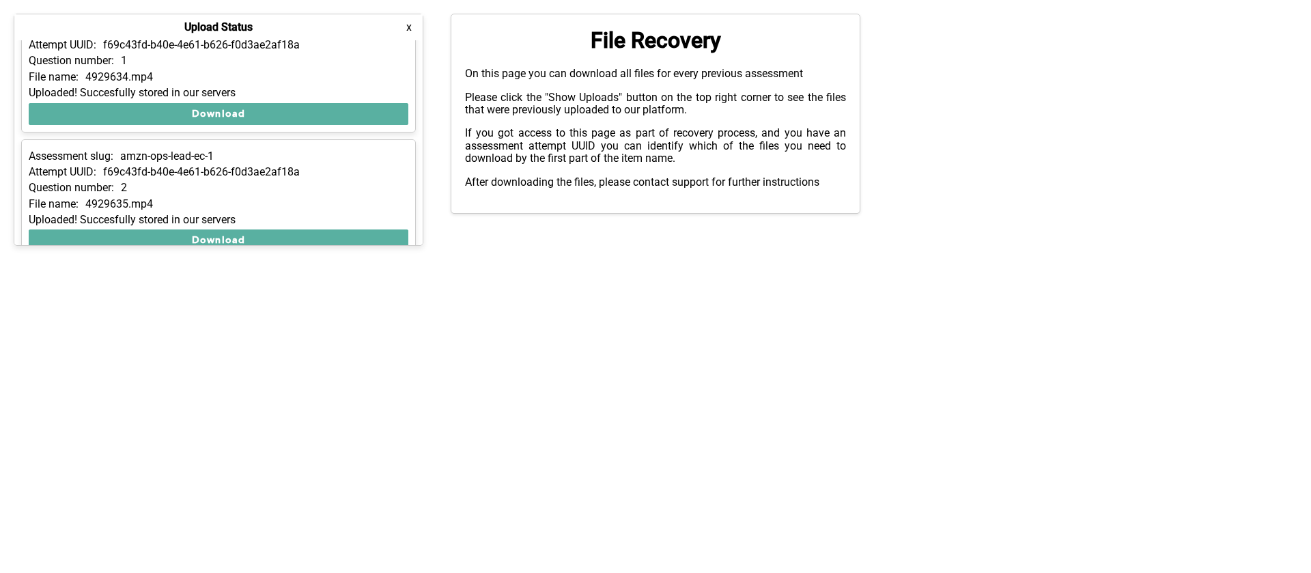
scroll to position [2301, 0]
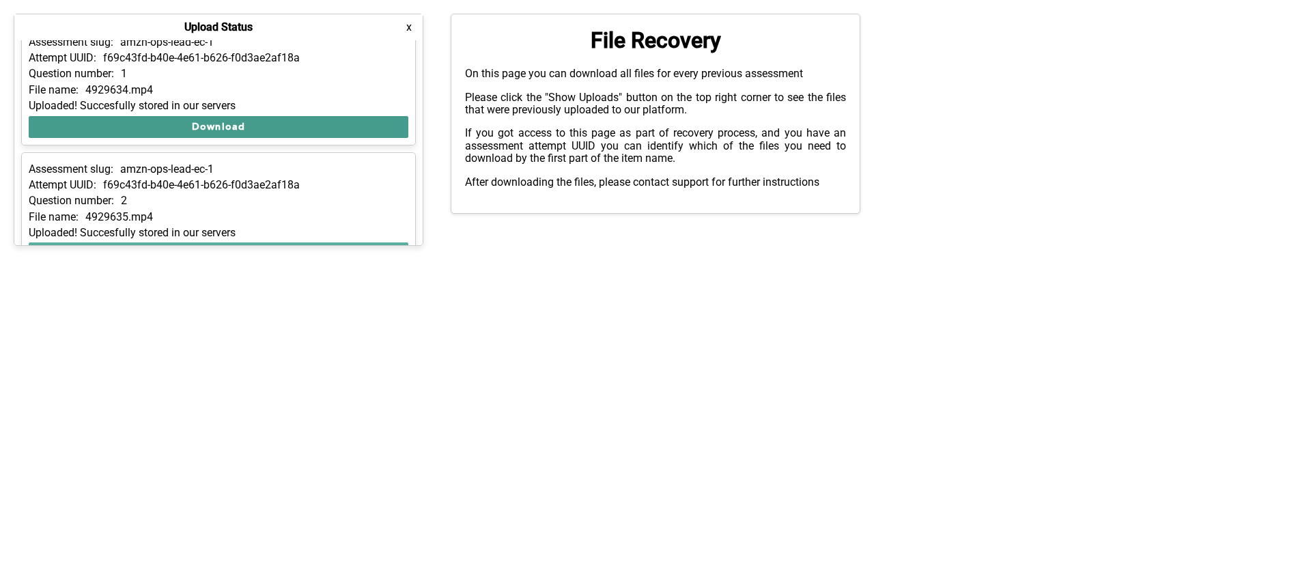
click at [119, 117] on button "Download" at bounding box center [219, 127] width 380 height 22
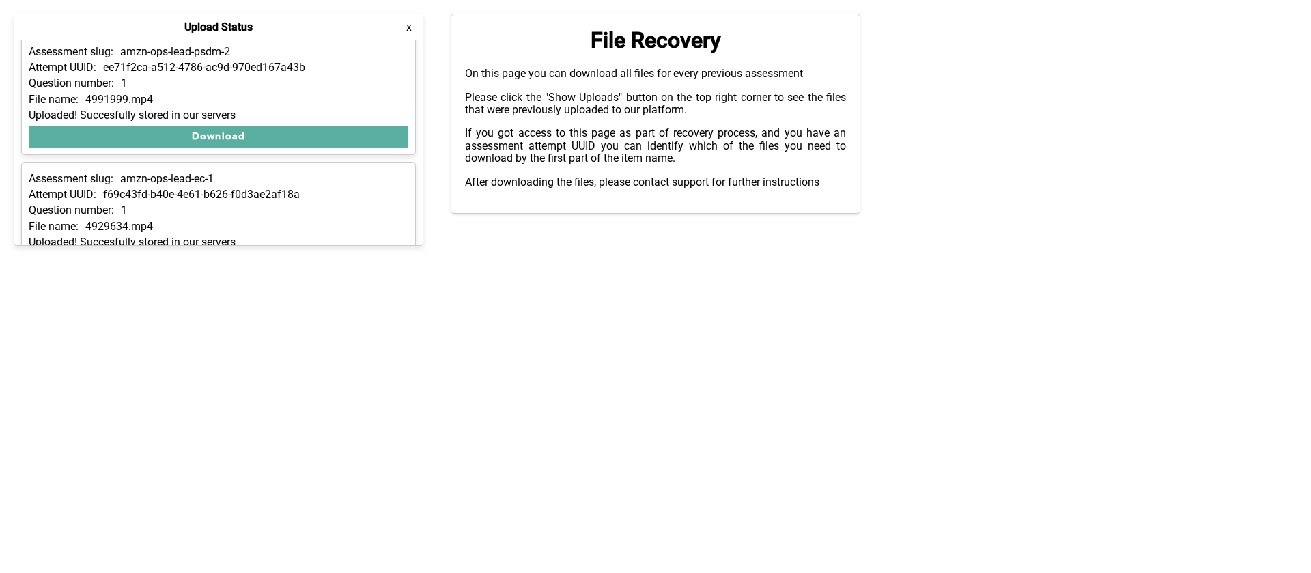
scroll to position [2160, 0]
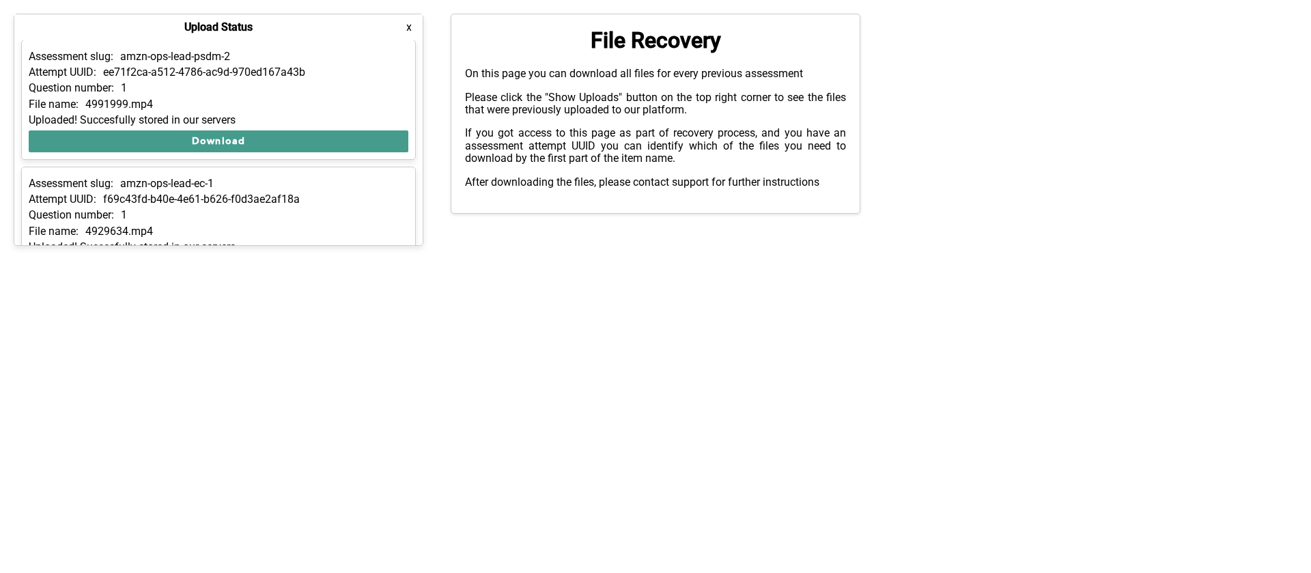
click at [151, 119] on button "Download" at bounding box center [219, 141] width 380 height 22
